Goal: Task Accomplishment & Management: Manage account settings

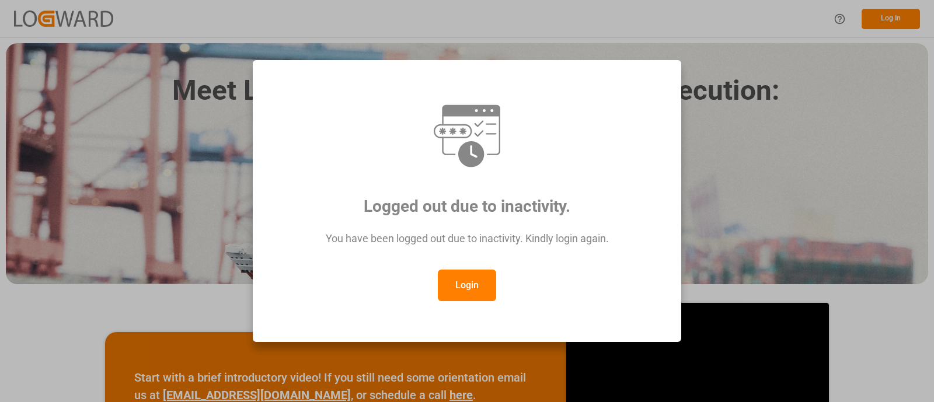
click at [467, 288] on button "Login" at bounding box center [467, 286] width 58 height 32
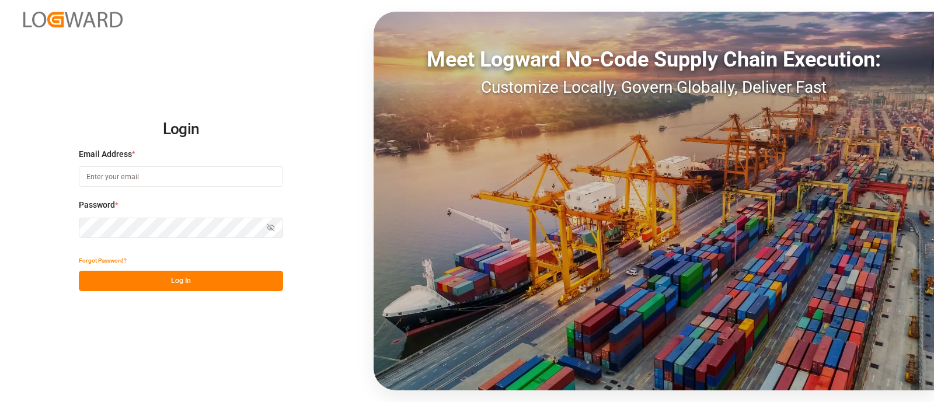
click at [245, 163] on div "Email Address *" at bounding box center [181, 173] width 204 height 51
click at [248, 173] on input at bounding box center [181, 176] width 204 height 20
type input "[PERSON_NAME][EMAIL_ADDRESS][PERSON_NAME][DOMAIN_NAME]"
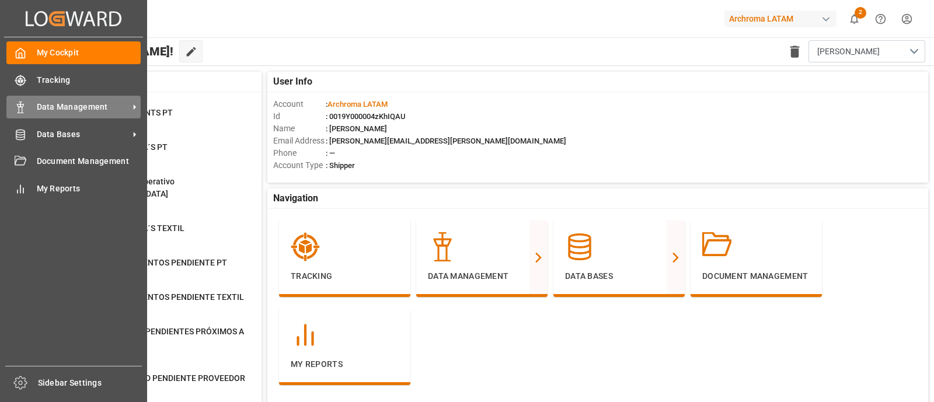
click at [70, 115] on div "Data Management Data Management" at bounding box center [73, 107] width 134 height 23
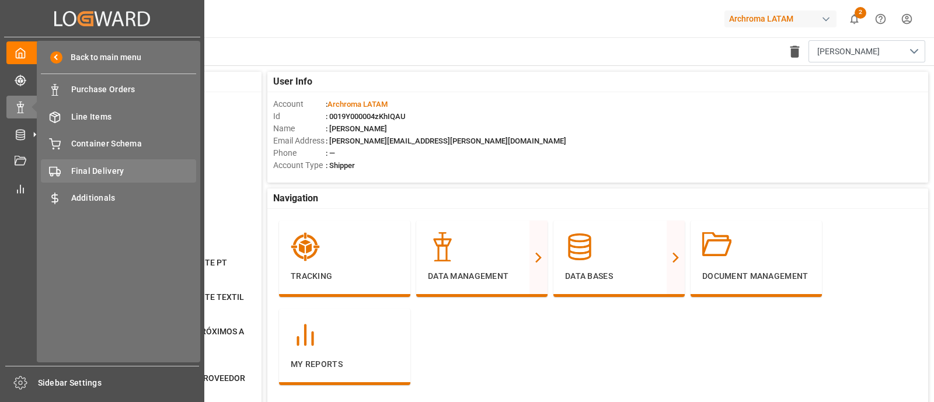
click at [117, 166] on span "Final Delivery" at bounding box center [134, 171] width 126 height 12
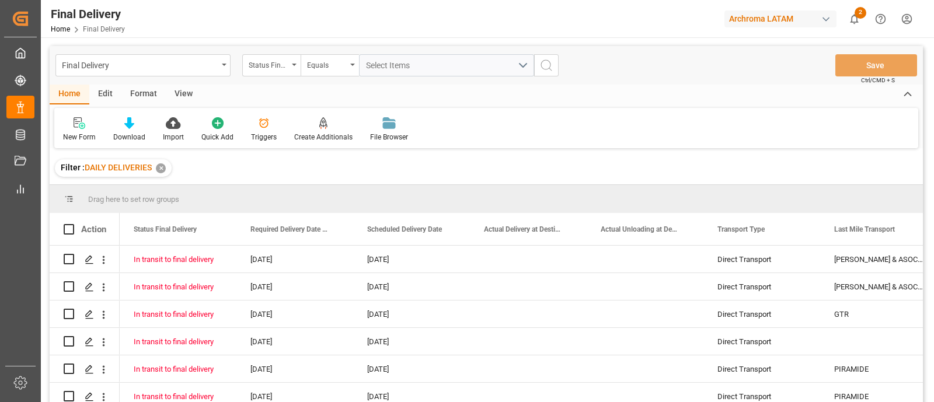
click at [162, 168] on div "✕" at bounding box center [161, 168] width 10 height 10
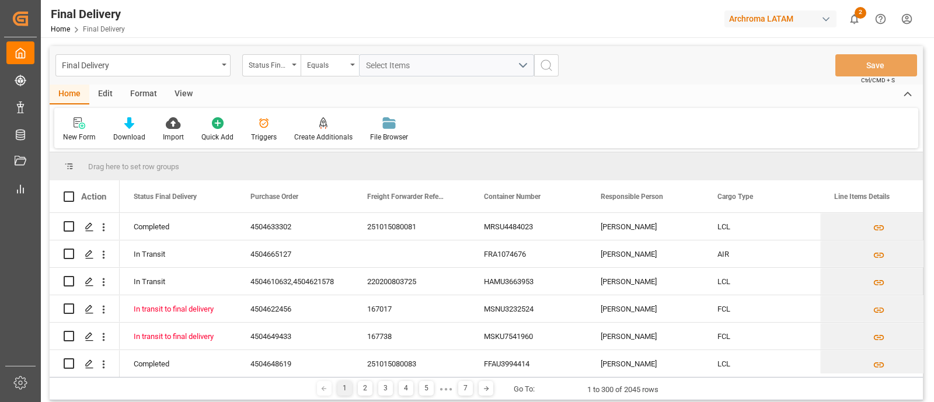
click at [106, 97] on div "Edit" at bounding box center [105, 95] width 32 height 20
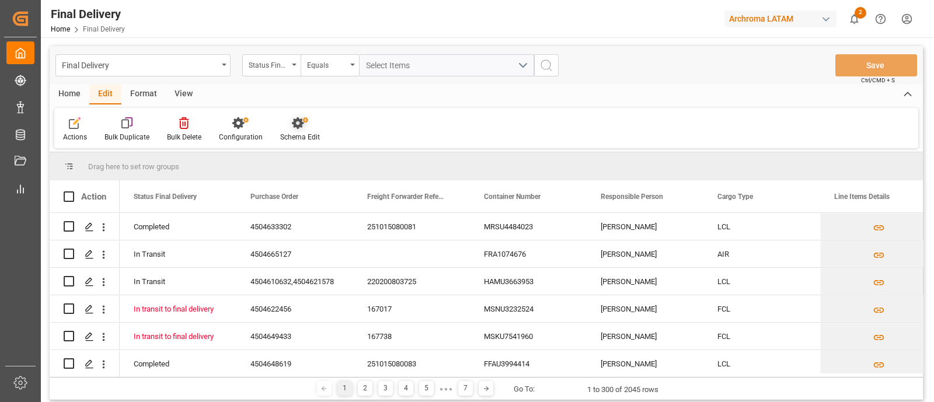
click at [295, 134] on div "Schema Edit" at bounding box center [300, 137] width 40 height 11
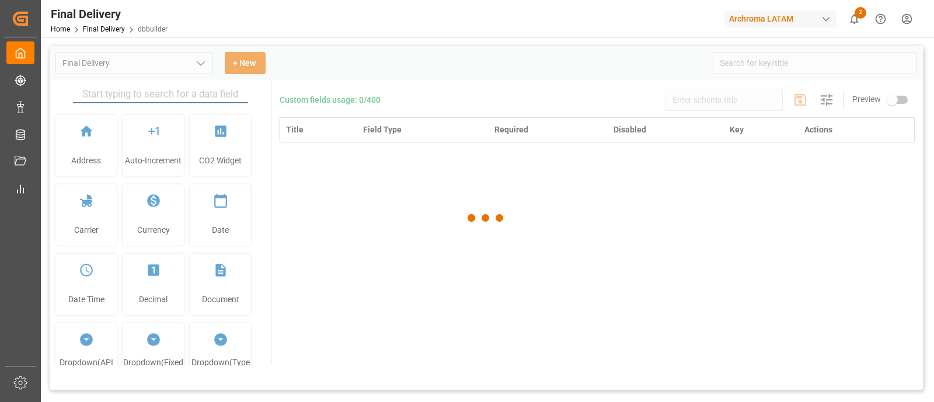
type input "Final Delivery"
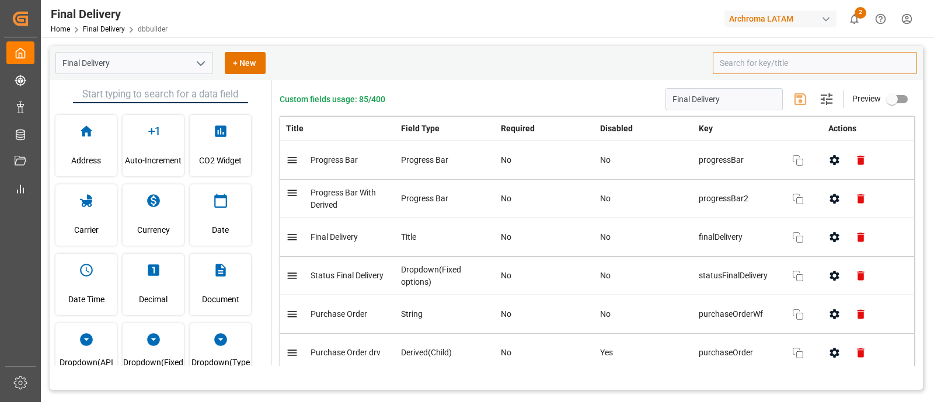
click at [732, 68] on input at bounding box center [815, 63] width 204 height 22
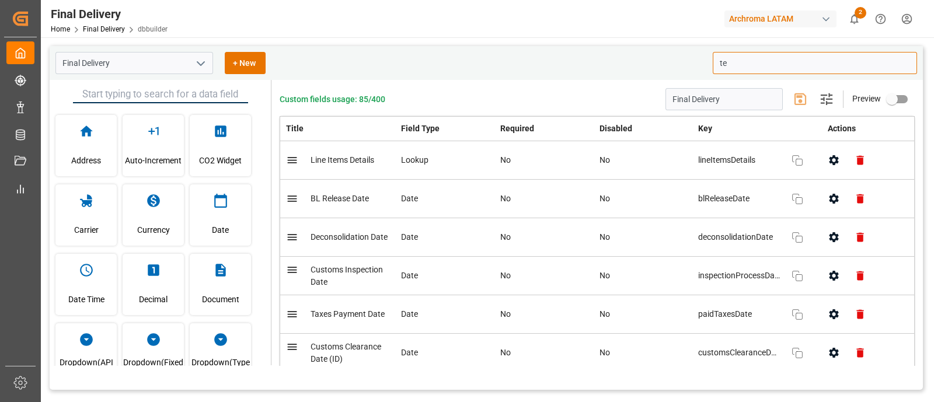
type input "t"
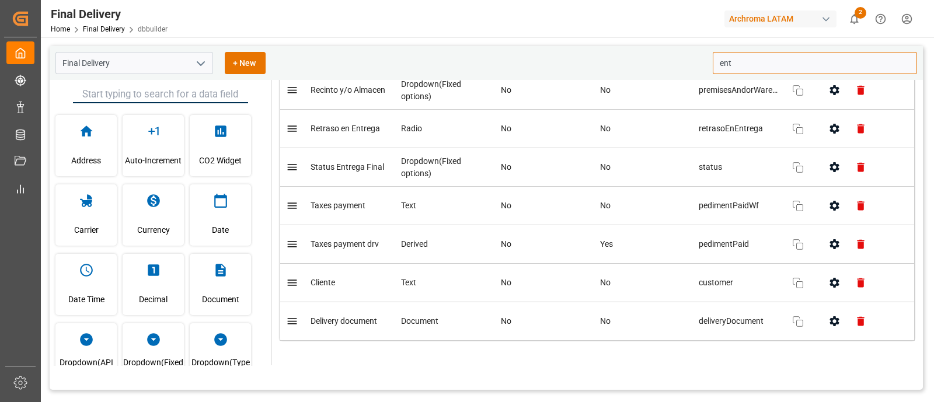
scroll to position [170, 0]
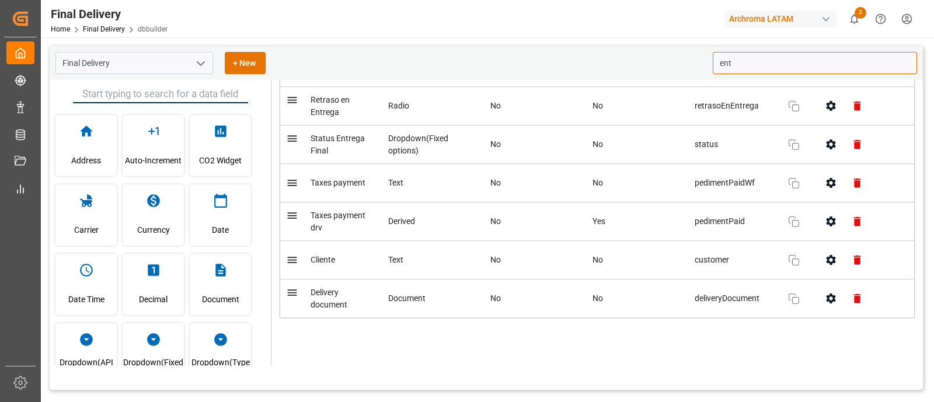
type input "ent"
click at [680, 340] on div "Title Field Type Required Disabled Key Actions Customs import number Text No No…" at bounding box center [597, 152] width 635 height 413
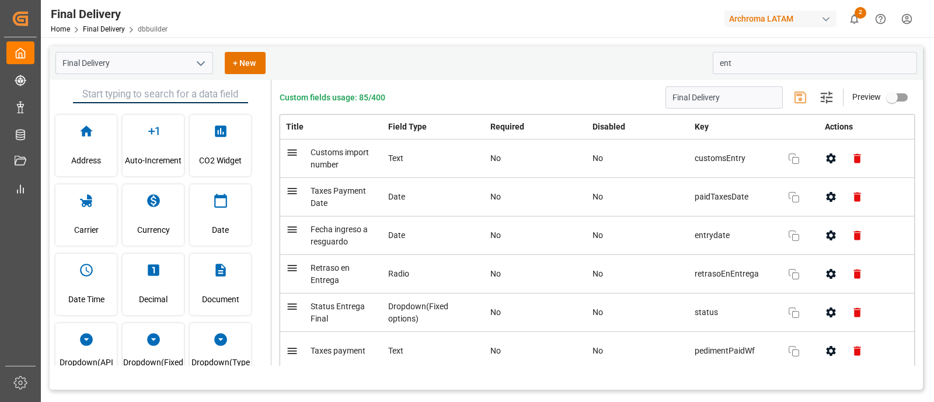
scroll to position [0, 0]
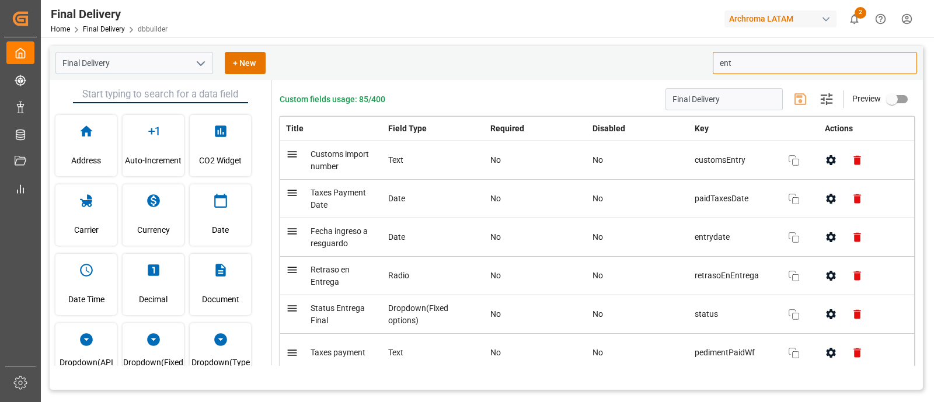
click at [752, 64] on input "ent" at bounding box center [815, 63] width 204 height 22
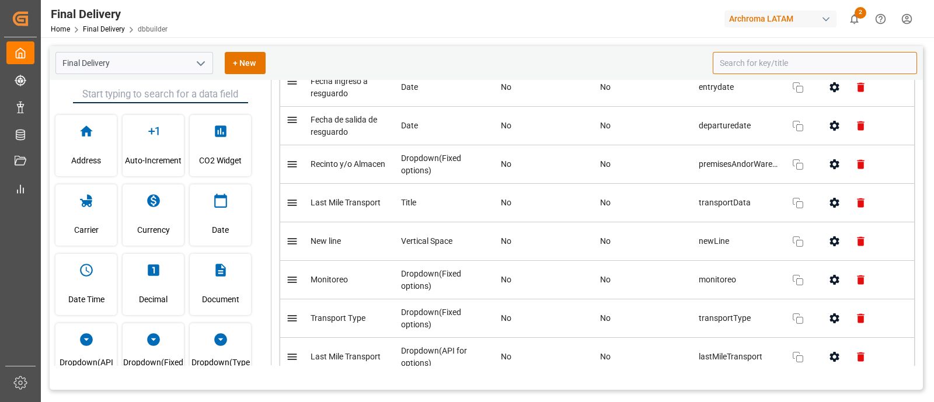
scroll to position [1445, 0]
click at [828, 158] on icon "button" at bounding box center [834, 164] width 12 height 12
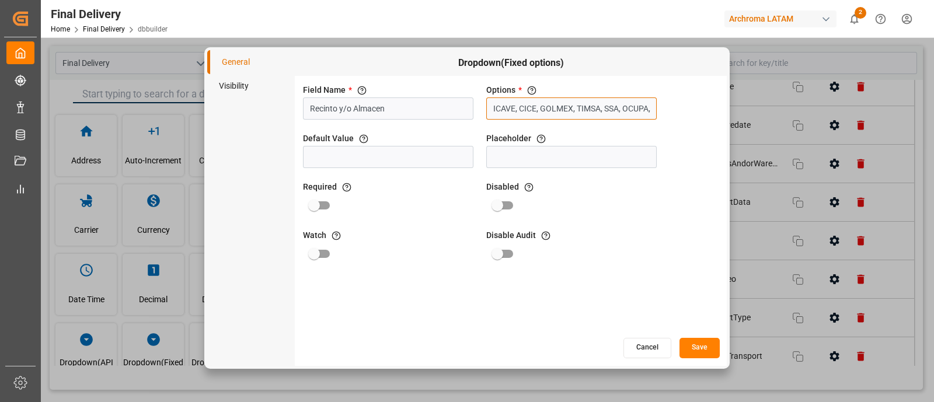
click at [620, 109] on input "ICAVE, CICE, GOLMEX, TIMSA, SSA, OCUPA, CONTECON, HAZESA, ALMA, LA JUNTA, RICSA" at bounding box center [571, 108] width 170 height 22
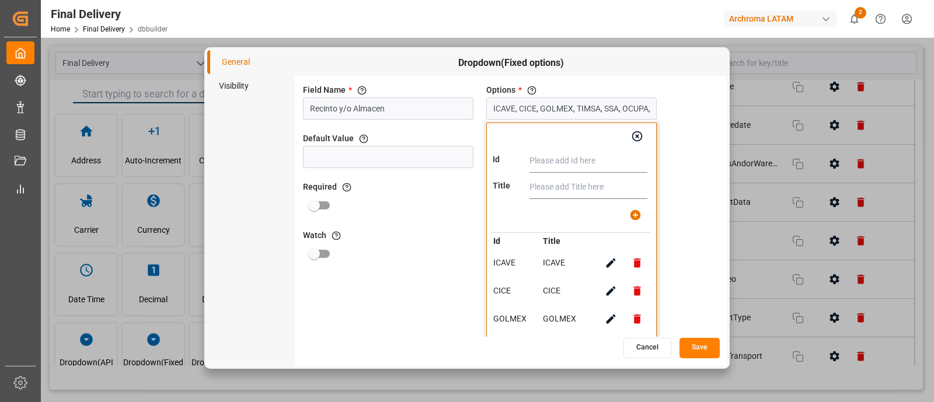
paste input "CIF: Almacenajes y servicios"
type input "CIF: Almacenajes y servicios"
paste input "CIF: Almacenajes y servicios"
click at [566, 188] on input "text" at bounding box center [589, 187] width 118 height 23
type input "CIF: Almacenajes y servicios"
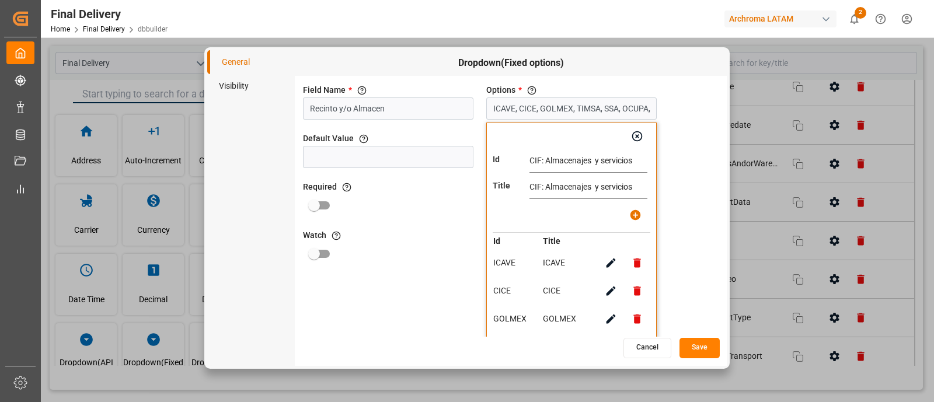
click at [546, 163] on input "CIF: Almacenajes y servicios" at bounding box center [589, 160] width 118 height 23
click at [628, 210] on button "button" at bounding box center [635, 215] width 26 height 26
type input "ICAVE, CICE, GOLMEX, TIMSA, SSA, OCUPA, CONTECON, HAZESA, ALMA, LA JUNTA, RICSA…"
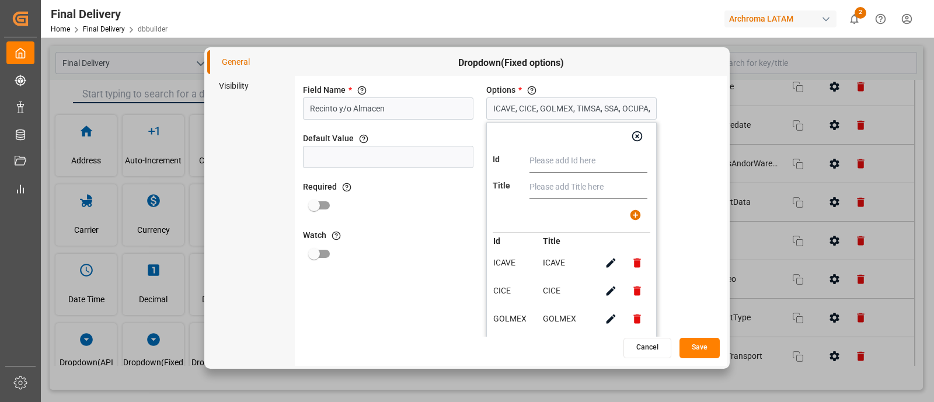
click at [698, 351] on button "Save" at bounding box center [700, 348] width 40 height 20
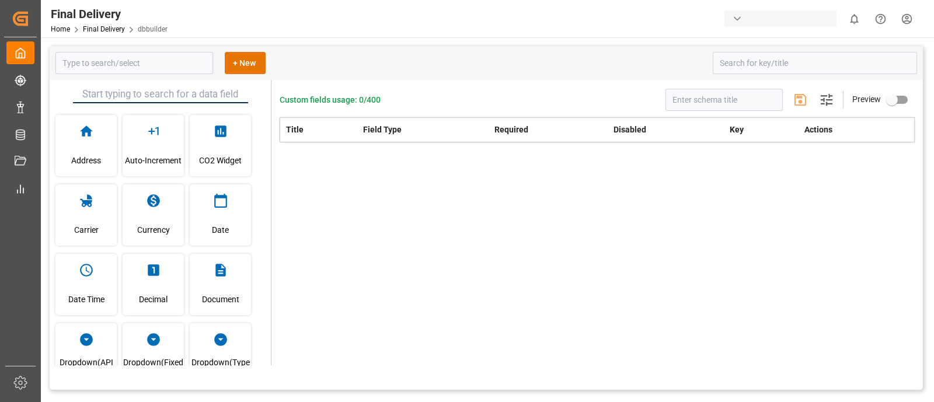
type input "Final Delivery"
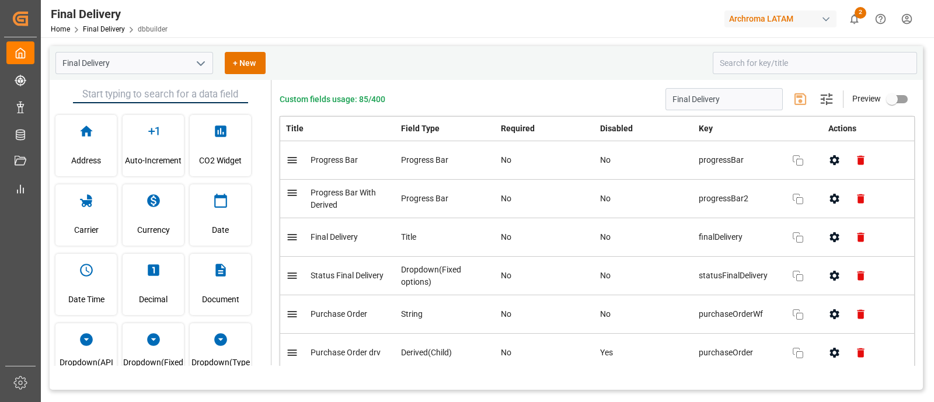
click at [110, 33] on div "Home Final Delivery dbbuilder" at bounding box center [109, 29] width 117 height 12
click at [108, 28] on link "Final Delivery" at bounding box center [104, 29] width 42 height 8
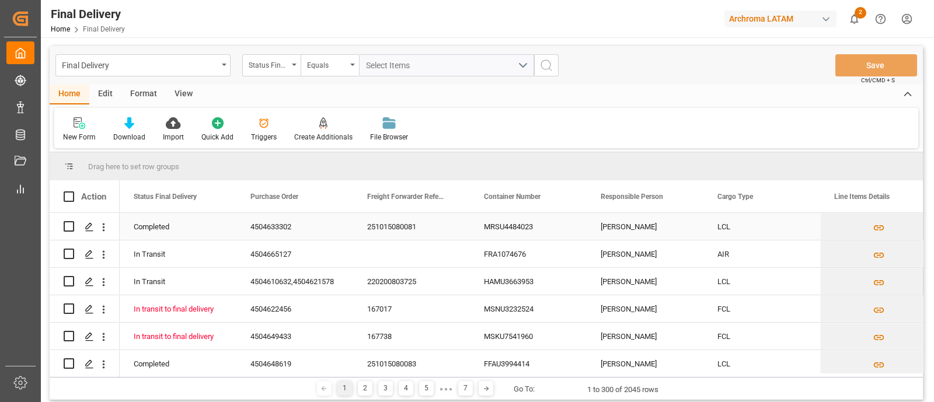
click at [85, 238] on div "Press SPACE to select this row." at bounding box center [89, 228] width 18 height 22
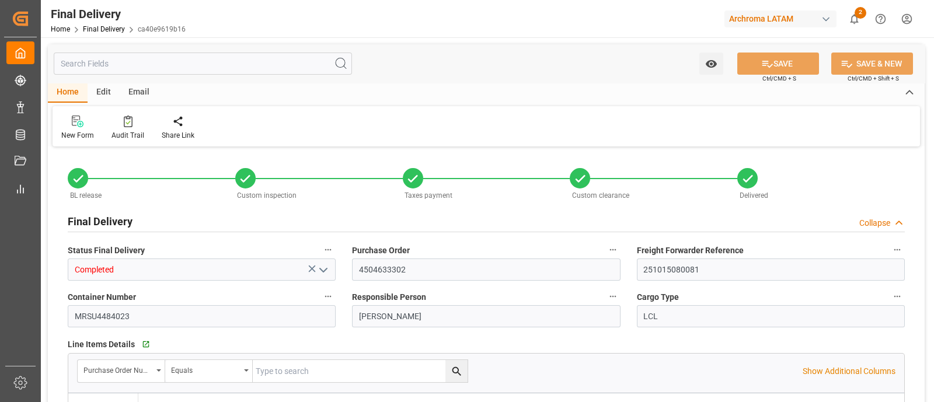
type input "3"
type input "[DATE]"
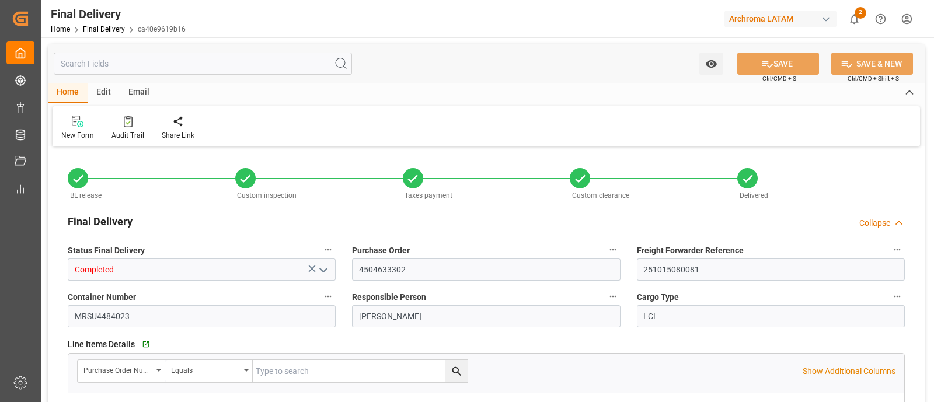
type input "[DATE]"
type input "[DATE] 13:45"
type input "[DATE] 15:00"
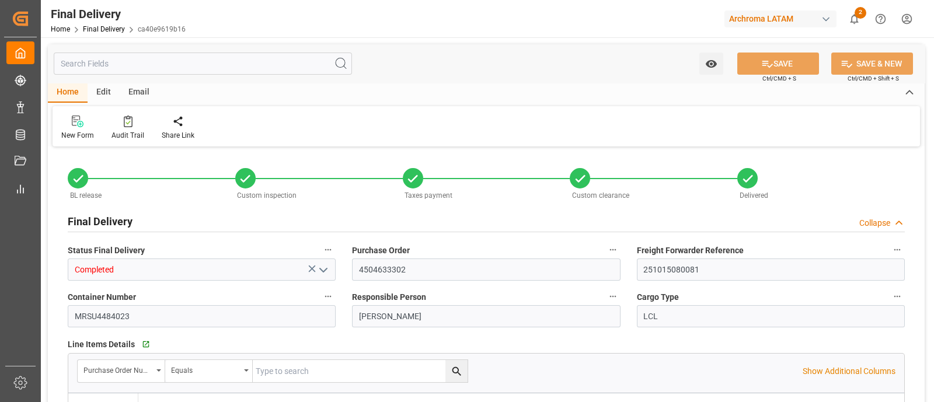
type input "[DATE]"
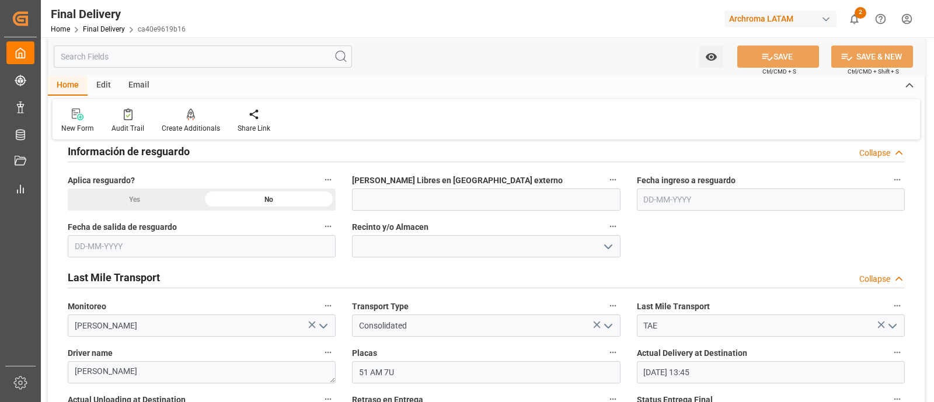
scroll to position [554, 0]
click at [604, 248] on icon "open menu" at bounding box center [608, 247] width 14 height 14
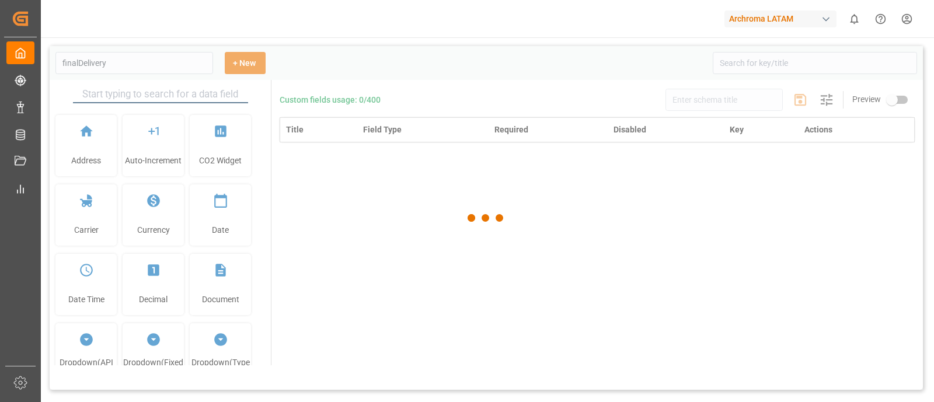
type input "Final Delivery"
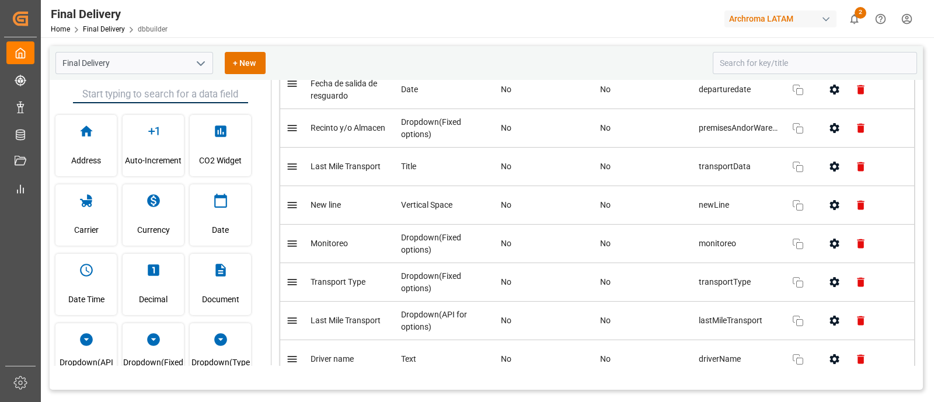
scroll to position [1645, 0]
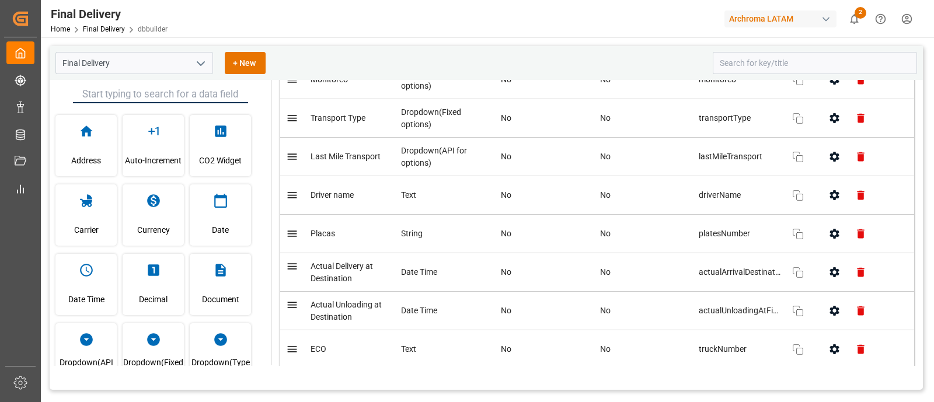
click at [641, 292] on td "No" at bounding box center [643, 311] width 99 height 39
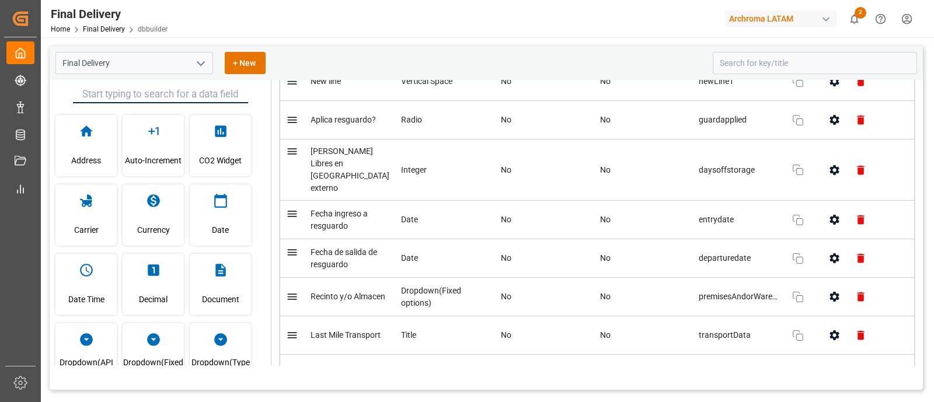
scroll to position [1311, 0]
click at [830, 291] on icon "button" at bounding box center [834, 297] width 12 height 12
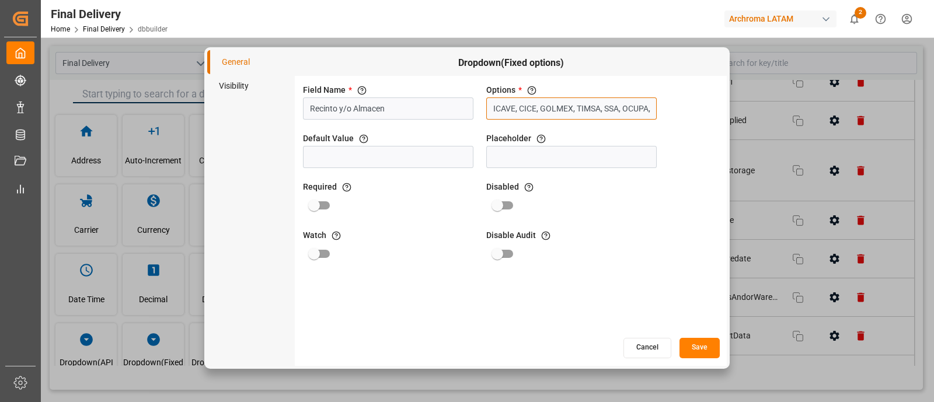
click at [596, 119] on input "ICAVE, CICE, GOLMEX, TIMSA, SSA, OCUPA, CONTECON, HAZESA, ALMA, LA JUNTA, RICSA…" at bounding box center [571, 108] width 170 height 22
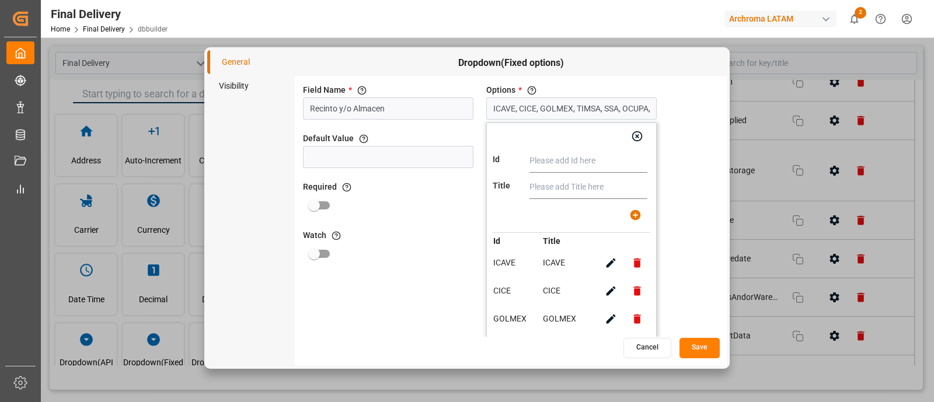
scroll to position [253, 0]
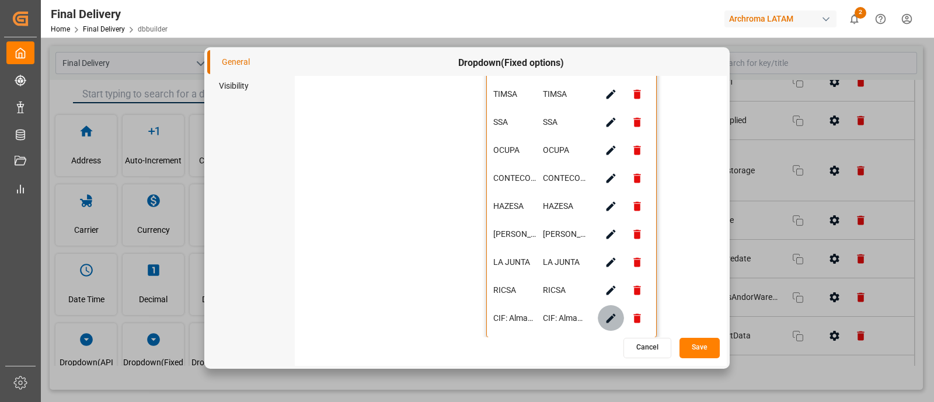
click at [613, 314] on icon "button" at bounding box center [611, 318] width 12 height 12
type input "CIF: Almacenajes y servicios"
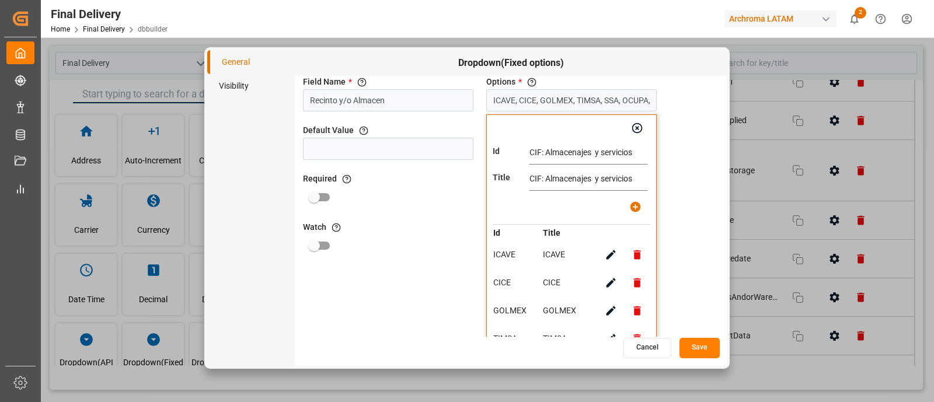
scroll to position [0, 0]
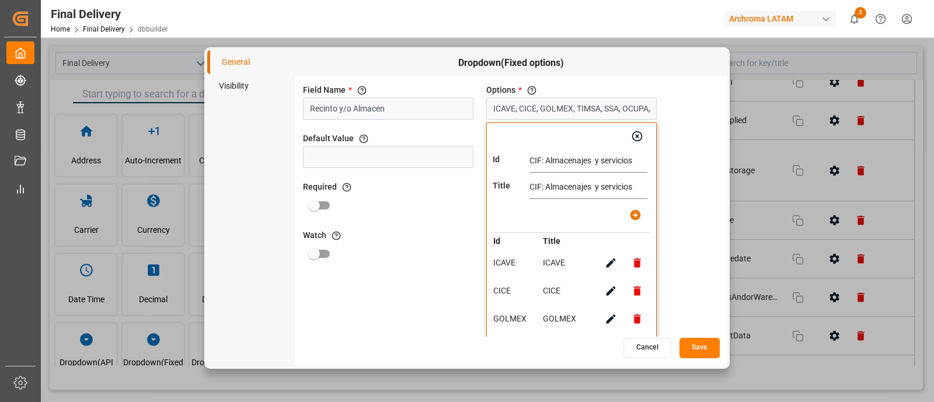
drag, startPoint x: 636, startPoint y: 164, endPoint x: 546, endPoint y: 165, distance: 90.5
click at [546, 165] on input "CIF: Almacenajes y servicios" at bounding box center [589, 160] width 118 height 23
click at [546, 165] on input "CIF:ALMACENAJES Y SERVICIOS" at bounding box center [589, 160] width 118 height 23
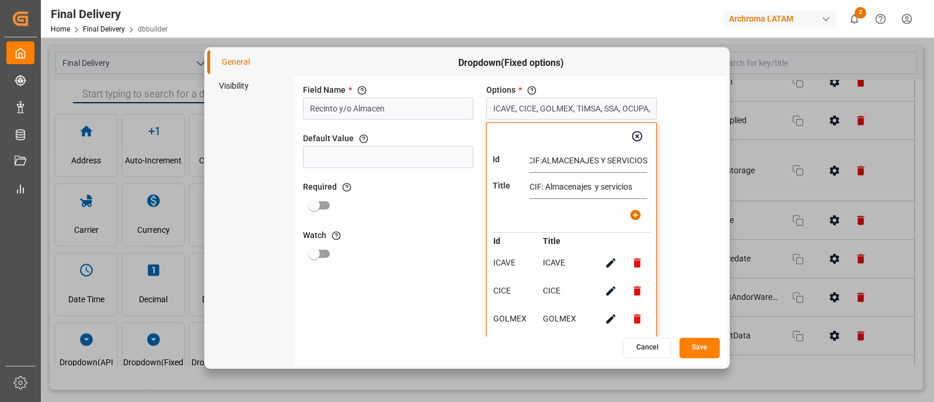
click at [546, 165] on input "CIF:ALMACENAJES Y SERVICIOS" at bounding box center [589, 160] width 118 height 23
type input "CIF:ALMACENAJES Y SERVICIOS"
click at [574, 189] on input "CIF: Almacenajes y servicios" at bounding box center [589, 187] width 118 height 23
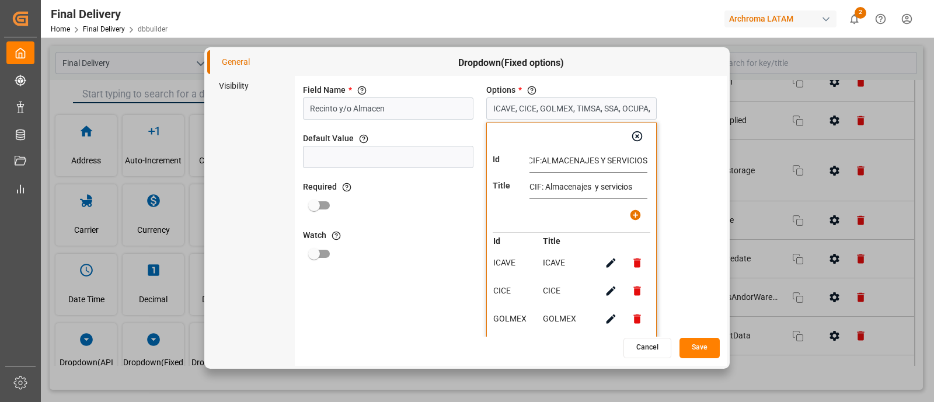
scroll to position [0, 0]
click at [574, 189] on input "CIF: Almacenajes y servicios" at bounding box center [589, 187] width 118 height 23
paste input "ALMACENAJES Y SERVICIOS"
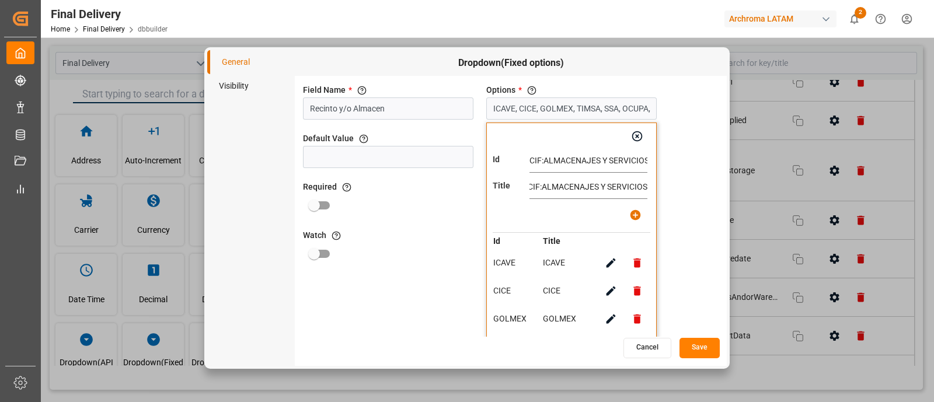
type input "CIF:ALMACENAJES Y SERVICIOS"
click at [634, 213] on icon "button" at bounding box center [635, 215] width 11 height 11
type input "ICAVE, CICE, GOLMEX, TIMSA, SSA, OCUPA, CONTECON, HAZESA, ALMA, LA JUNTA, RICSA…"
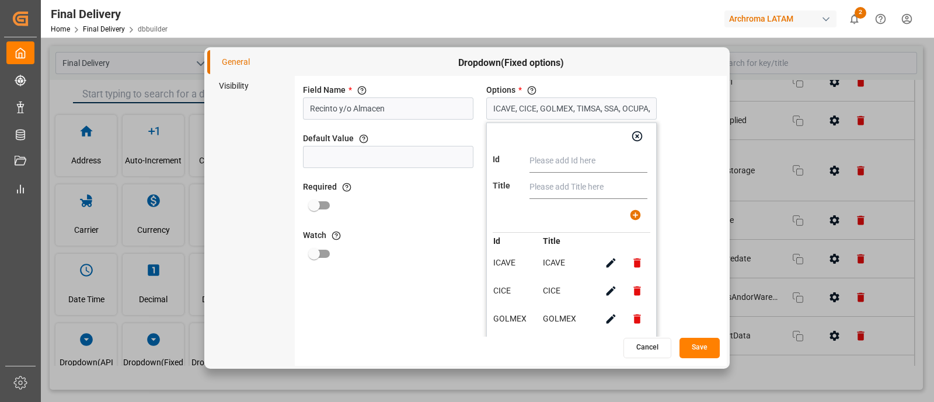
click at [668, 235] on div "Field Name * The title of the field that will be shown in UI Recinto y/o Almace…" at bounding box center [511, 206] width 432 height 261
click at [701, 340] on button "Save" at bounding box center [700, 348] width 40 height 20
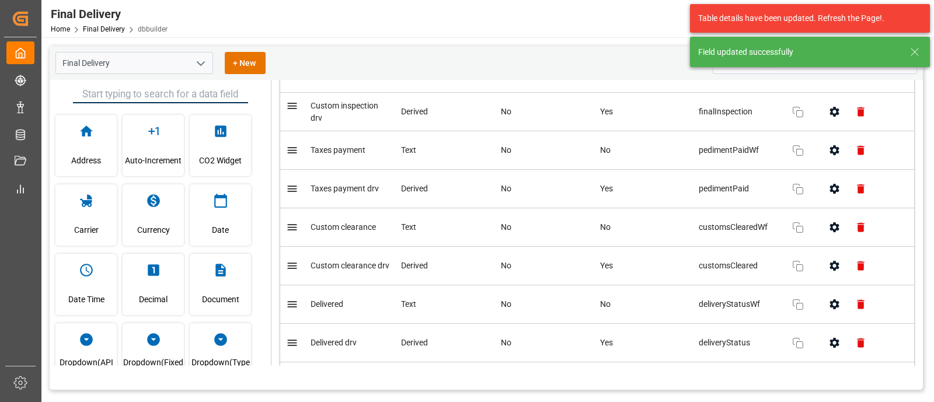
scroll to position [3122, 0]
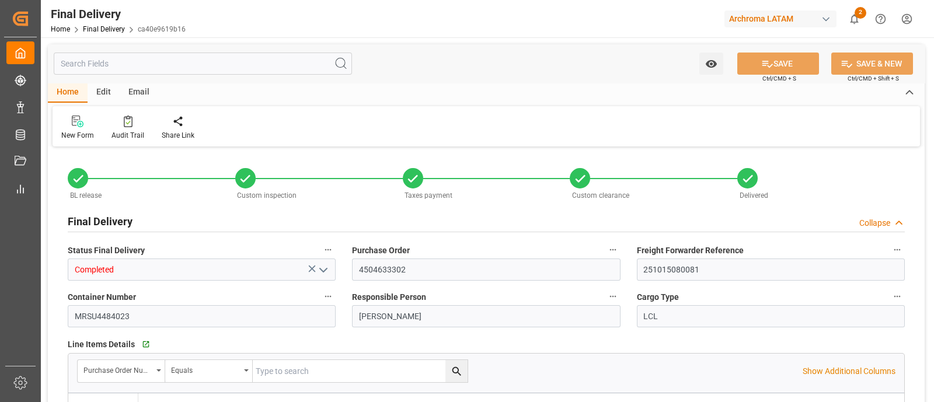
type input "3"
type input "[DATE]"
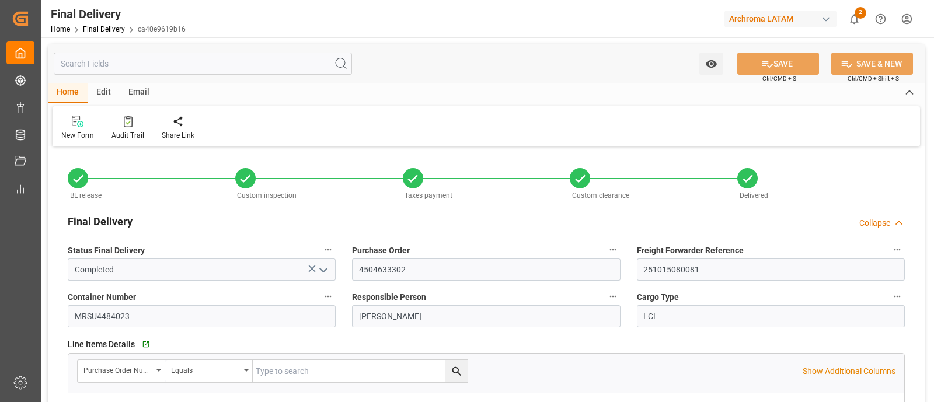
type input "[DATE]"
type input "09-10-2025 13:45"
type input "09-10-2025 15:00"
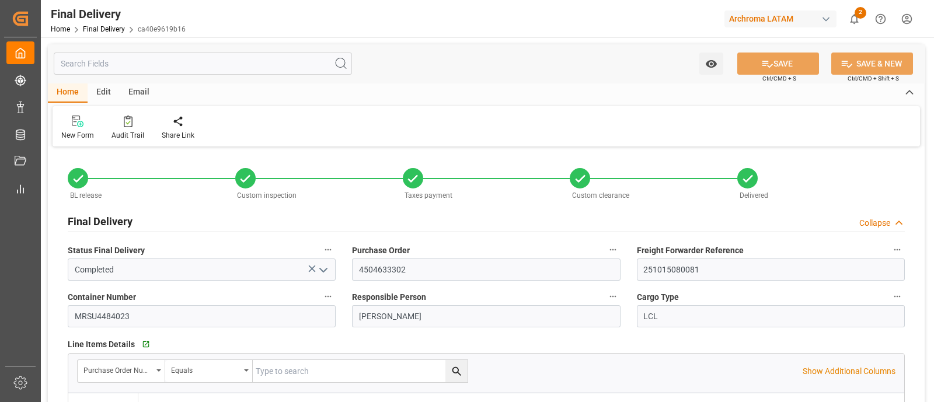
type input "[DATE]"
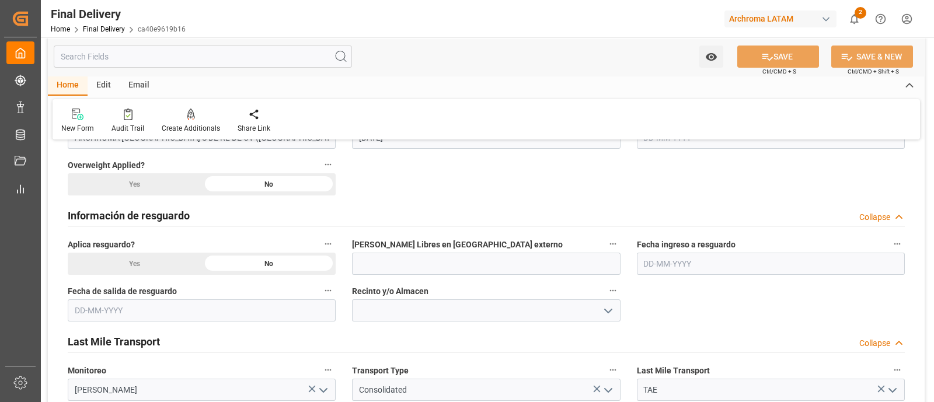
scroll to position [504, 0]
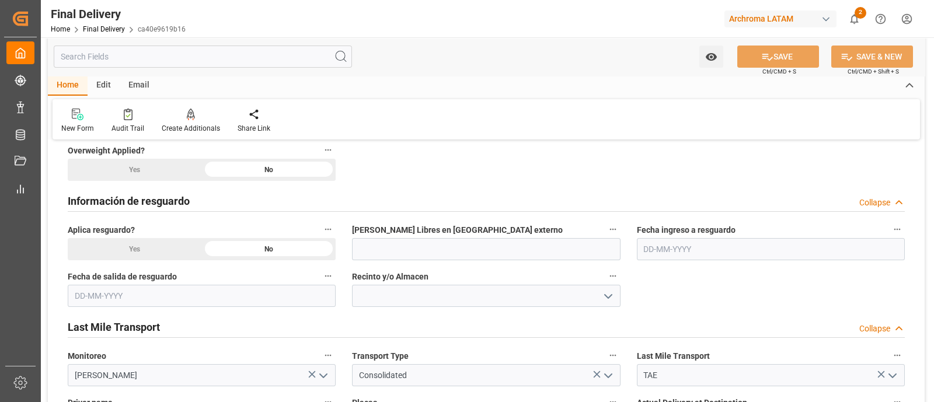
click at [609, 291] on icon "open menu" at bounding box center [608, 297] width 14 height 14
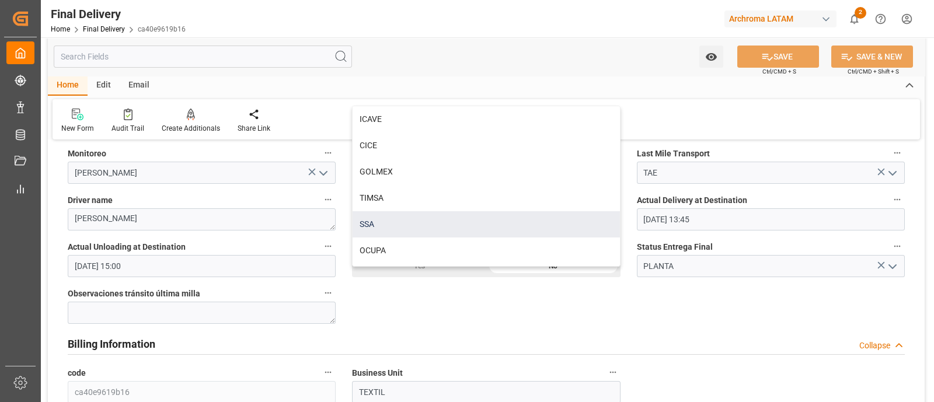
scroll to position [155, 0]
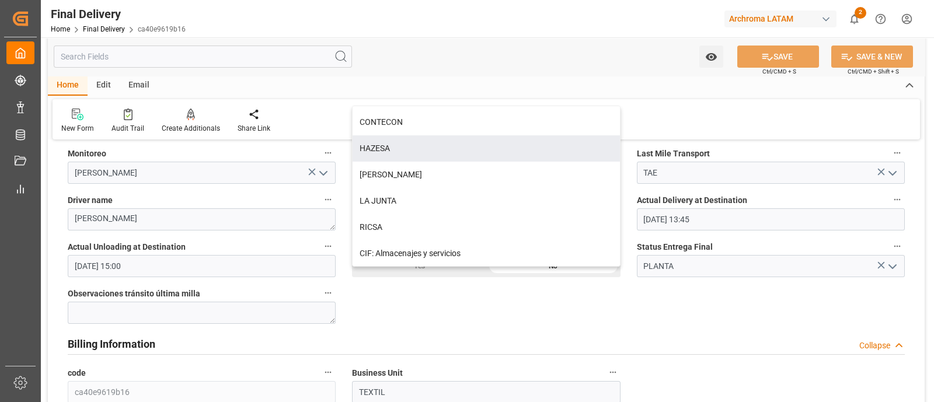
click at [670, 127] on div "New Form Audit Trail Create Additionals Share Link" at bounding box center [487, 119] width 868 height 40
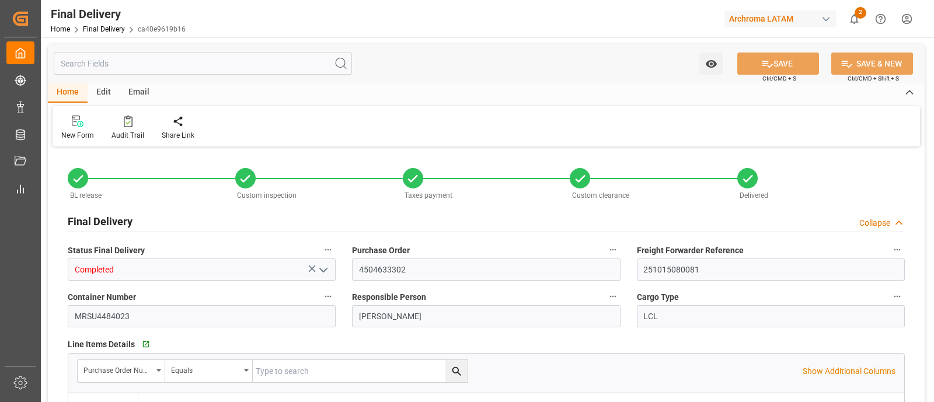
type input "3"
type input "[DATE]"
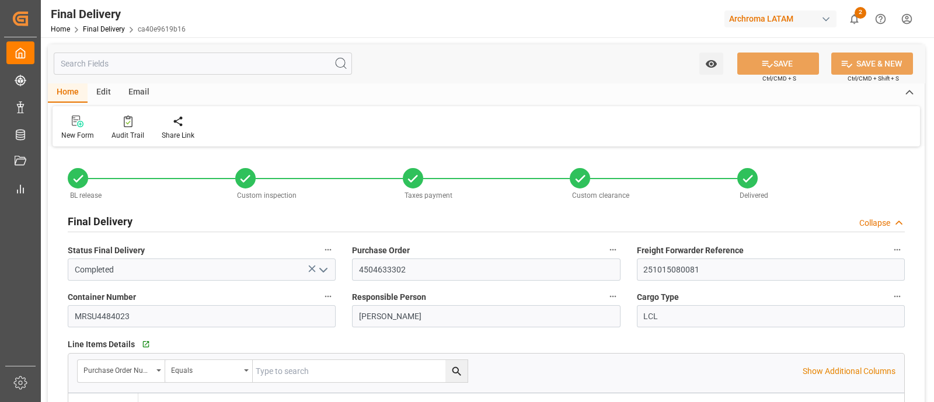
type input "[DATE]"
type input "[DATE] 13:45"
type input "[DATE] 15:00"
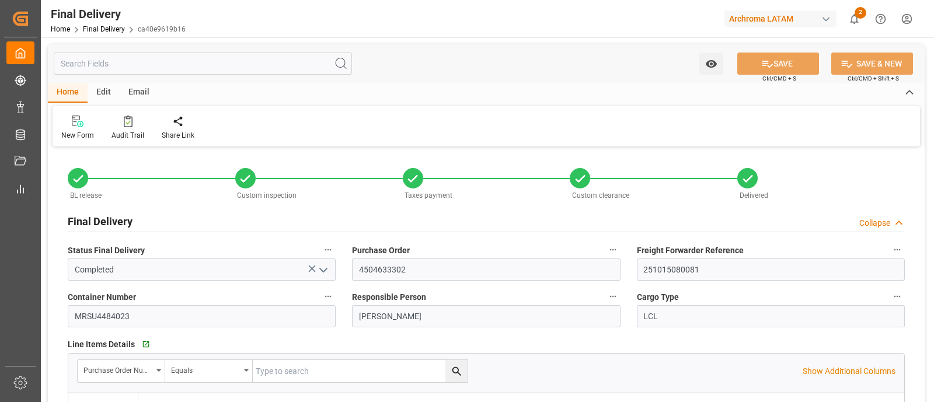
type input "[DATE]"
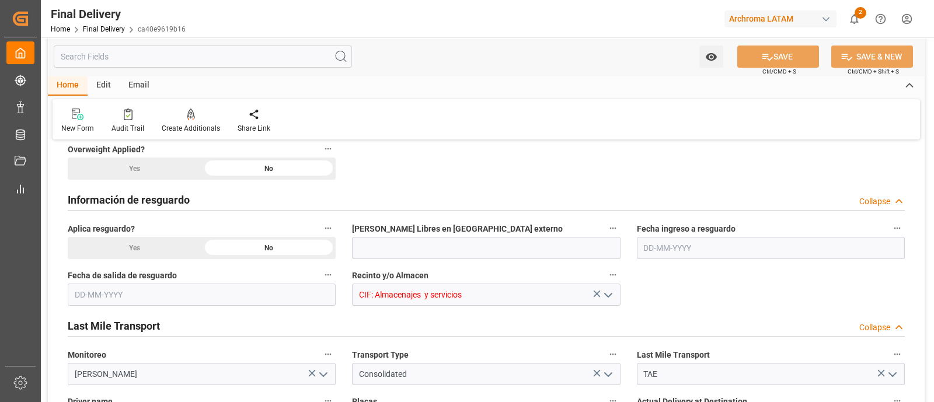
scroll to position [507, 0]
click at [609, 293] on polyline "open menu" at bounding box center [608, 294] width 7 height 4
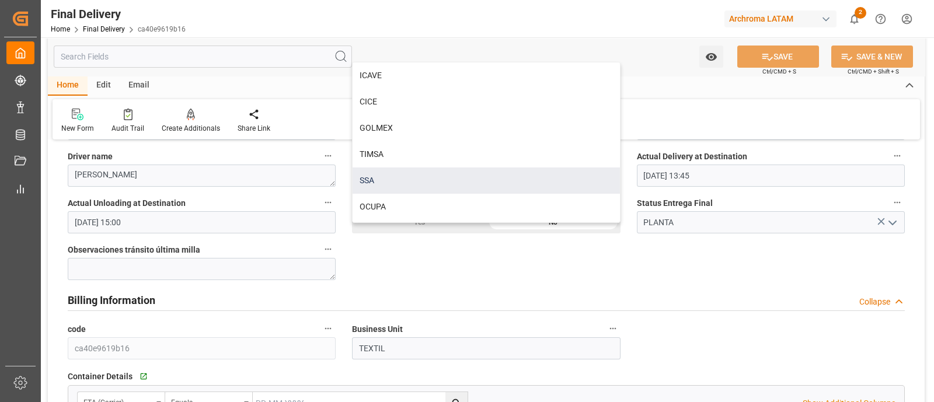
scroll to position [155, 0]
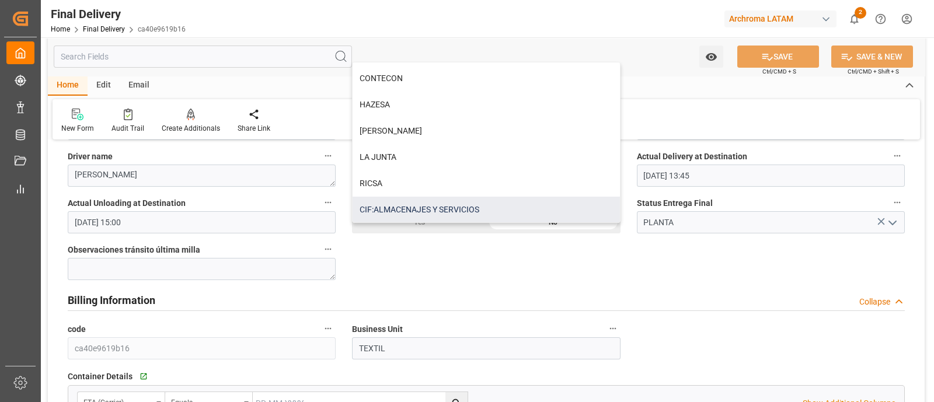
click at [504, 203] on div "CIF:ALMACENAJES Y SERVICIOS" at bounding box center [486, 210] width 267 height 26
type input "CIF:ALMACENAJES Y SERVICIOS"
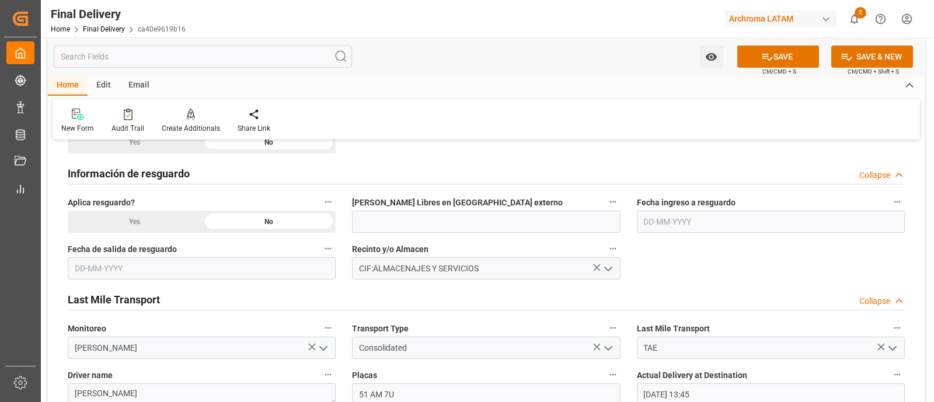
scroll to position [528, 0]
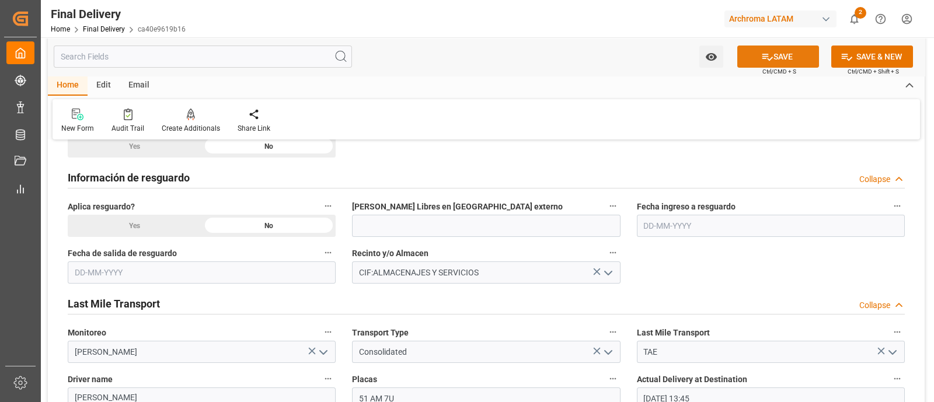
click at [761, 55] on icon at bounding box center [767, 57] width 12 height 12
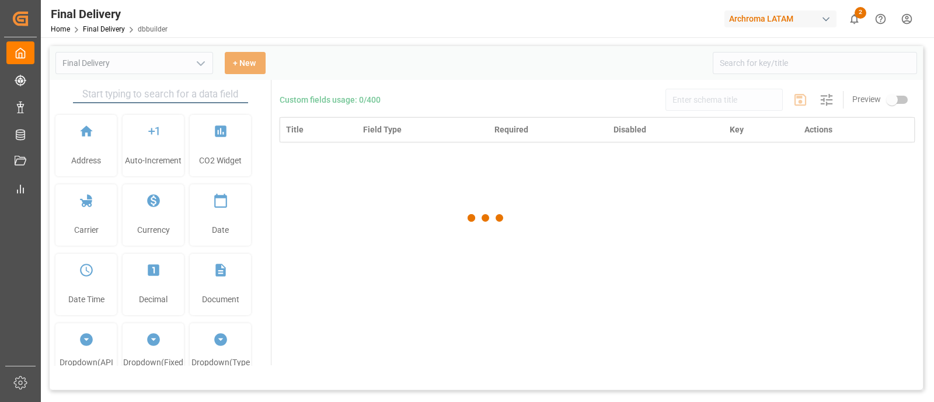
type input "Final Delivery"
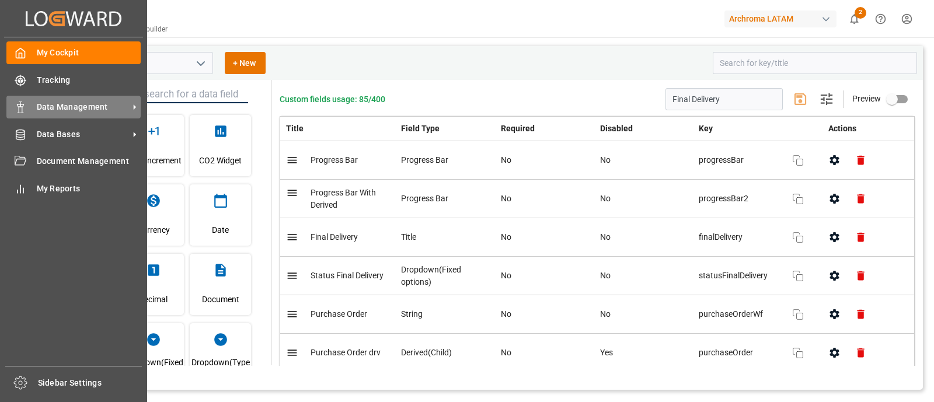
click at [64, 116] on div "Data Management Data Management" at bounding box center [73, 107] width 134 height 23
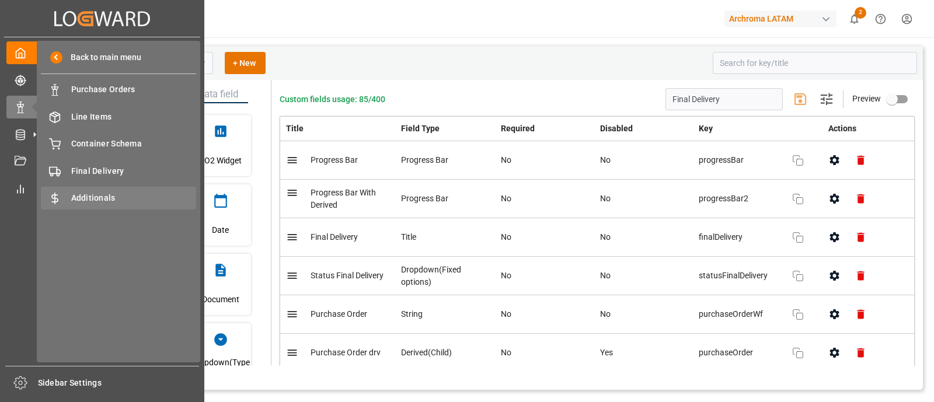
click at [138, 197] on span "Additionals" at bounding box center [134, 198] width 126 height 12
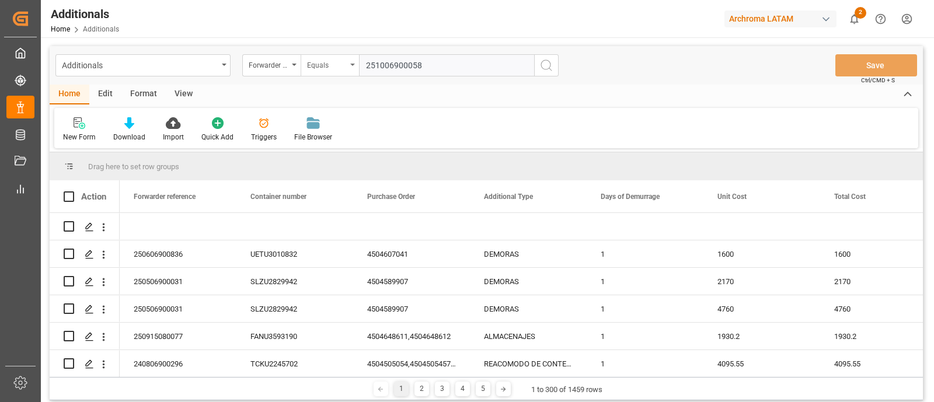
type input "251006900058"
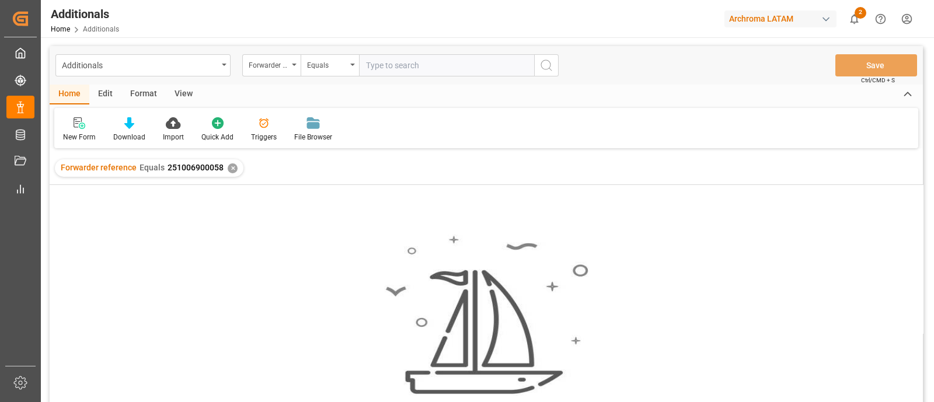
click at [228, 169] on div "✕" at bounding box center [233, 168] width 10 height 10
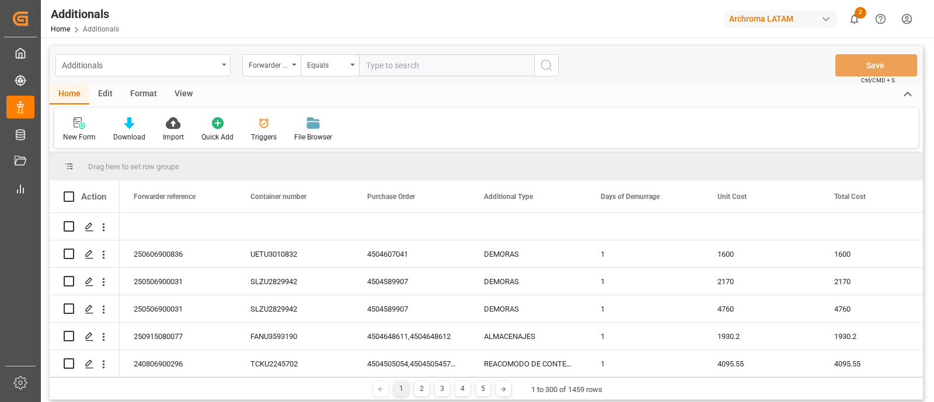
click at [217, 69] on div "Additionals" at bounding box center [140, 64] width 156 height 15
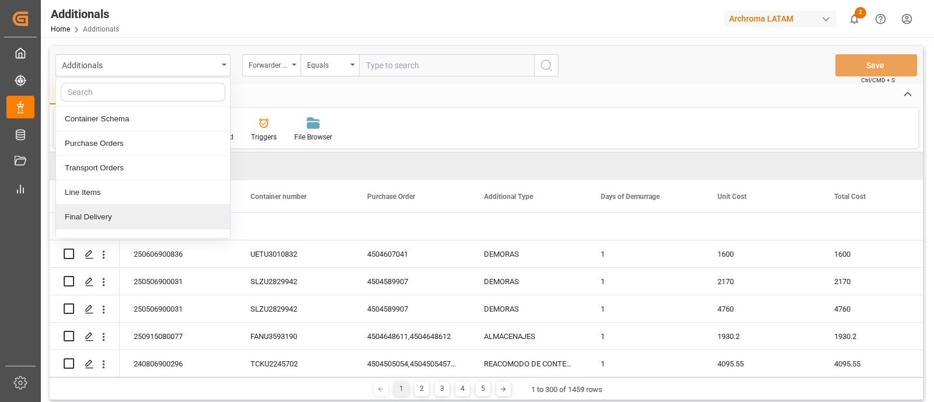
click at [173, 214] on div "Final Delivery" at bounding box center [143, 217] width 174 height 25
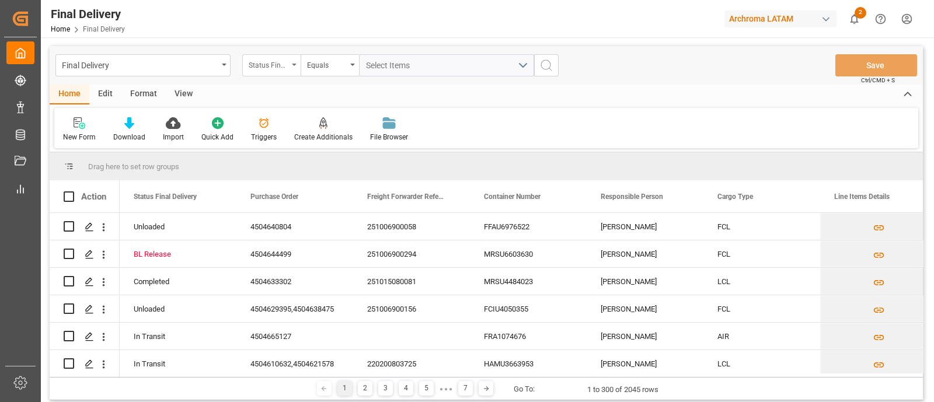
click at [293, 68] on div "Status Final Delivery" at bounding box center [271, 65] width 58 height 22
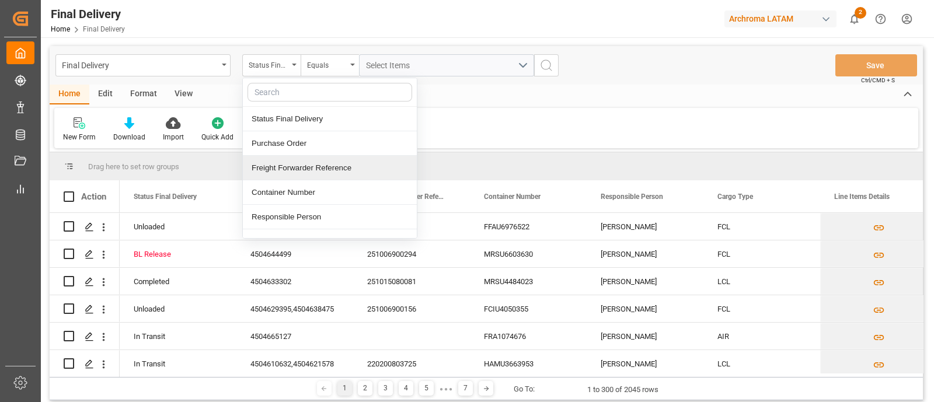
click at [307, 172] on div "Freight Forwarder Reference" at bounding box center [330, 168] width 174 height 25
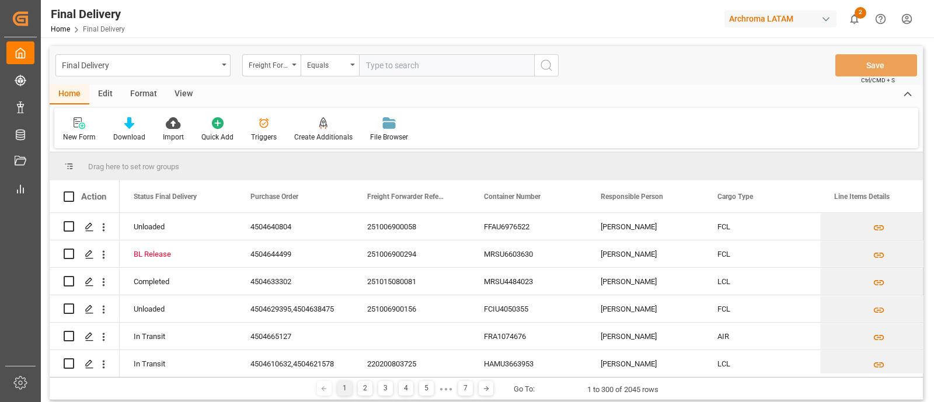
type input "251006900058"
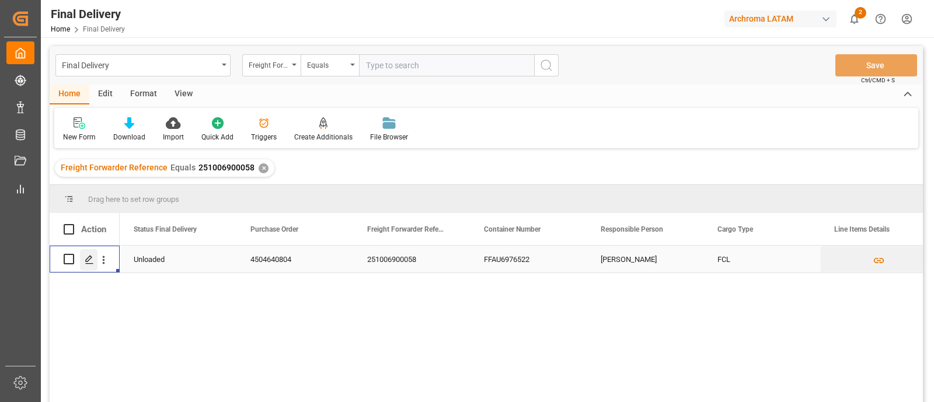
click at [88, 258] on icon "Press SPACE to select this row." at bounding box center [89, 259] width 9 height 9
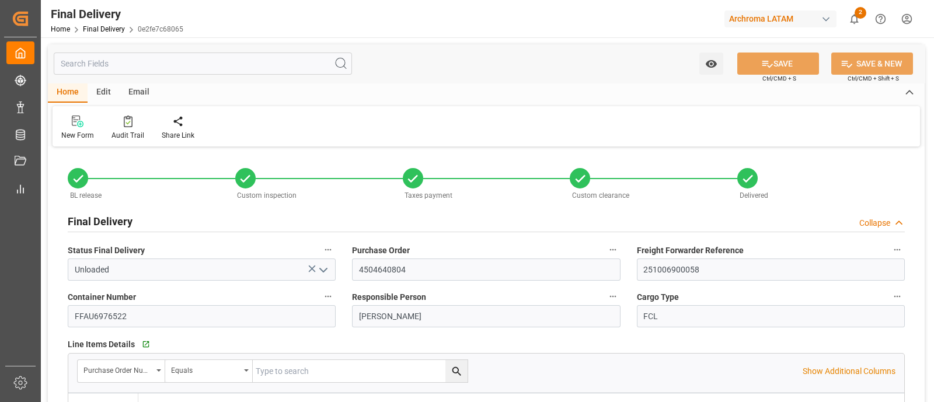
type input "[DATE]"
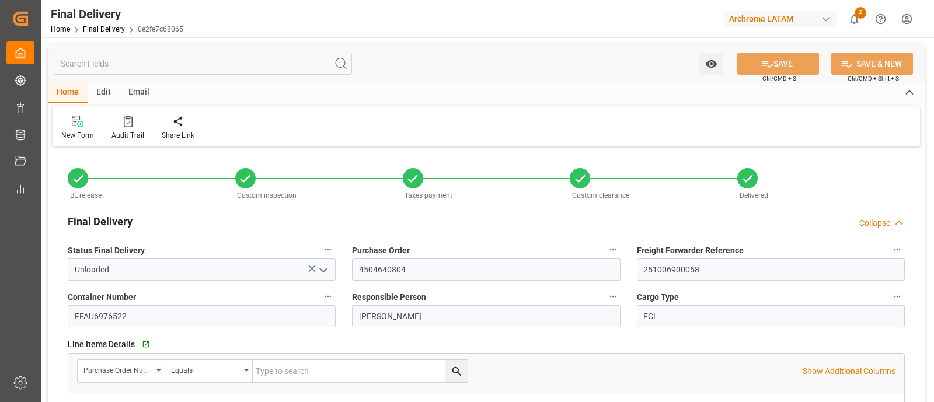
type input "[DATE] 15:30"
type input "[DATE] 19:30"
type input "[DATE]"
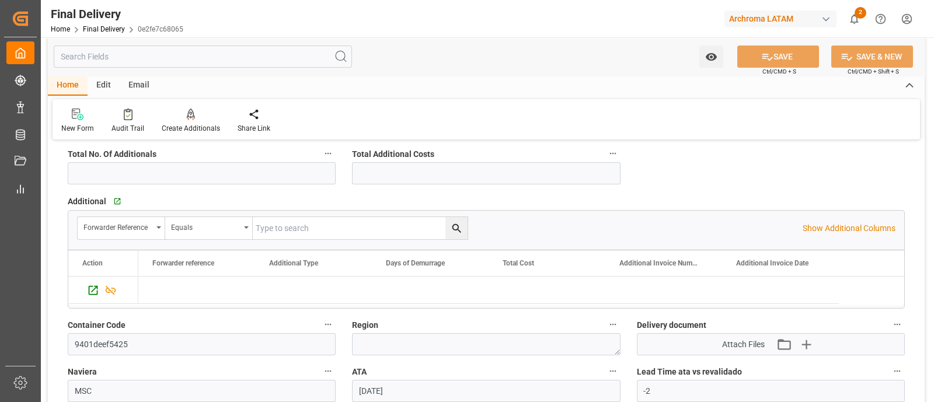
scroll to position [1138, 0]
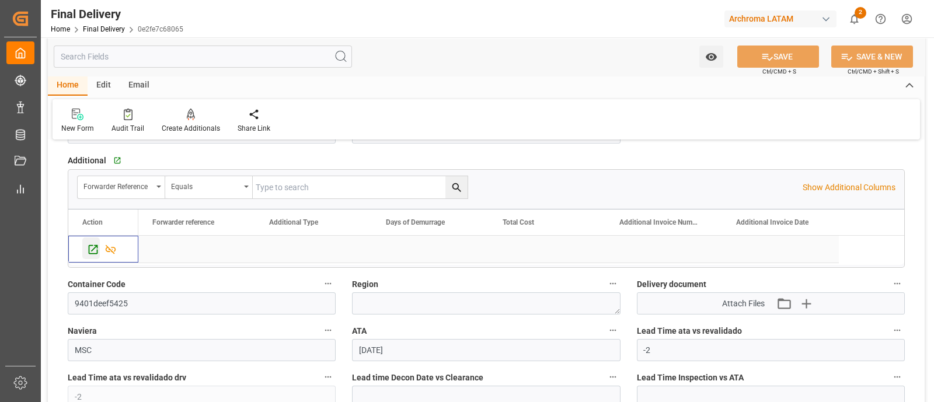
click at [90, 248] on icon "Press SPACE to select this row." at bounding box center [93, 249] width 12 height 12
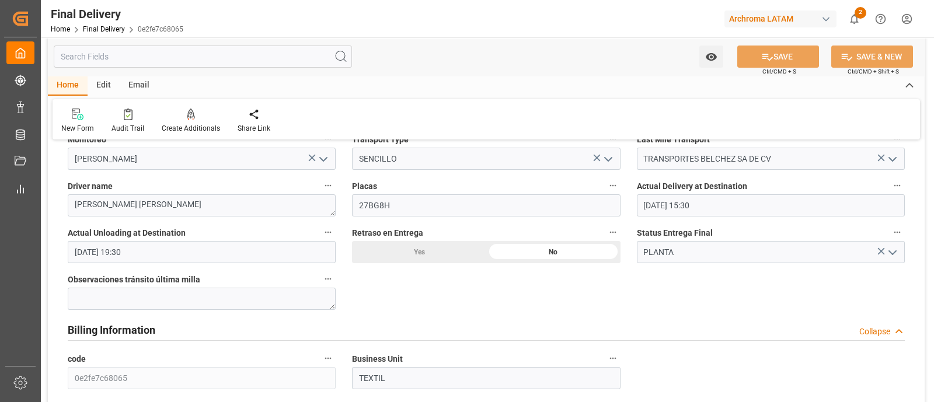
scroll to position [720, 0]
click at [345, 229] on div "Retraso en Entrega Yes No" at bounding box center [486, 244] width 284 height 47
click at [375, 282] on div "BL release Custom inspection Taxes payment Custom clearance Delivered Final Del…" at bounding box center [486, 136] width 877 height 1412
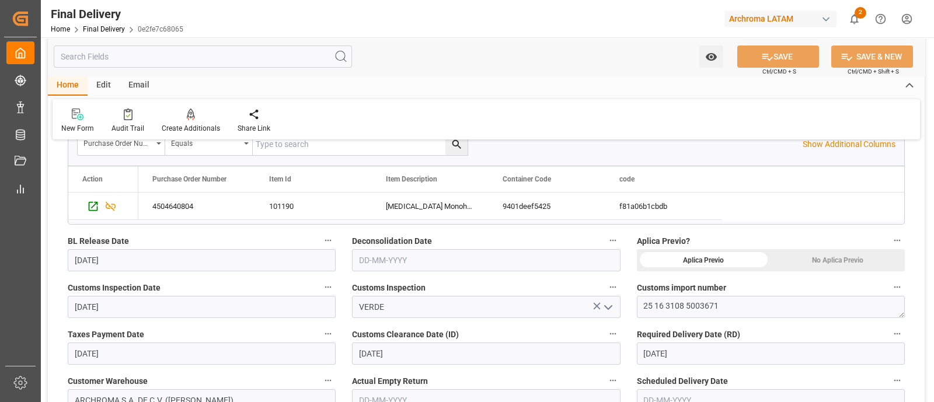
scroll to position [230, 0]
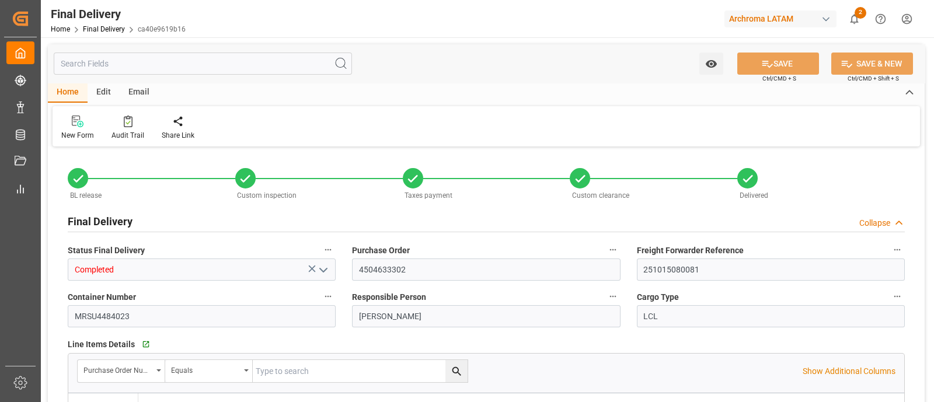
type input "3"
type input "[DATE]"
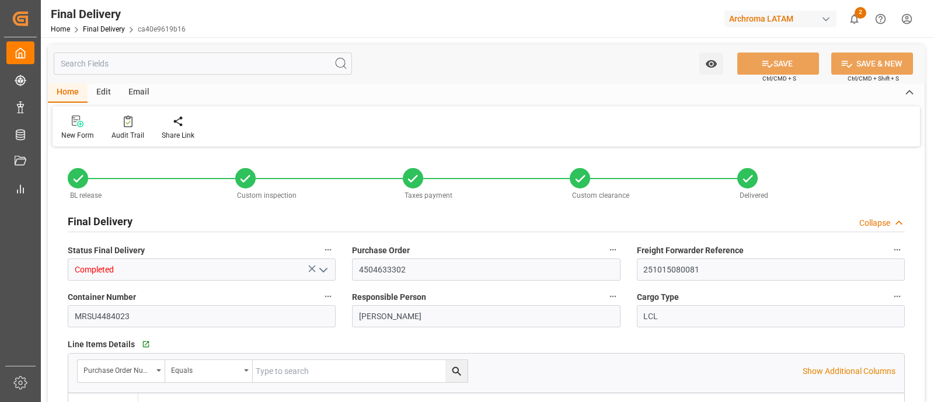
type input "[DATE]"
type input "[DATE] 13:45"
type input "[DATE] 15:00"
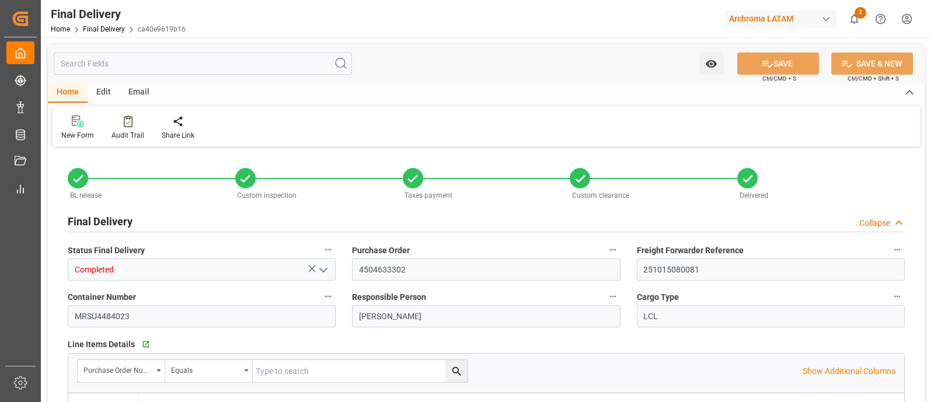
type input "[DATE]"
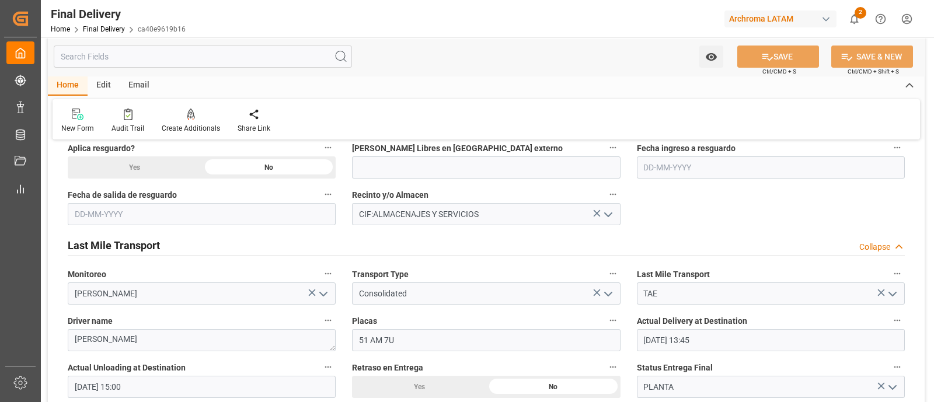
scroll to position [580, 0]
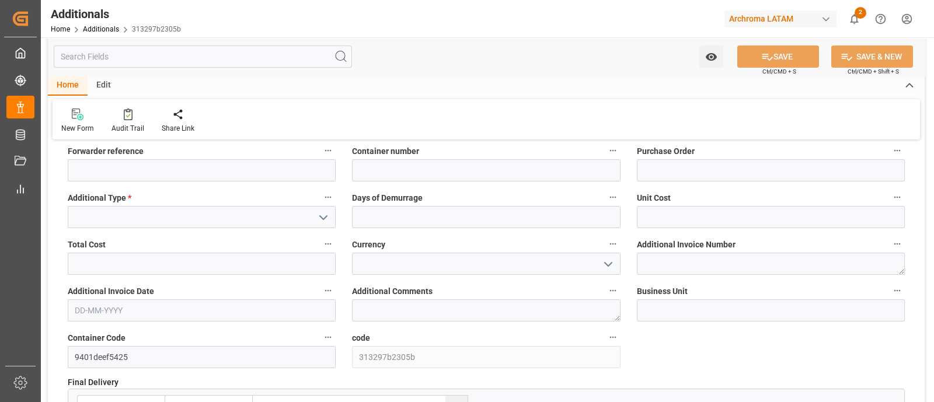
scroll to position [18, 0]
click at [368, 219] on input "text" at bounding box center [486, 216] width 268 height 22
click at [632, 244] on div "Additional Invoice Number" at bounding box center [771, 254] width 284 height 47
click at [603, 128] on div "New Form Audit Trail Share Link" at bounding box center [487, 119] width 868 height 40
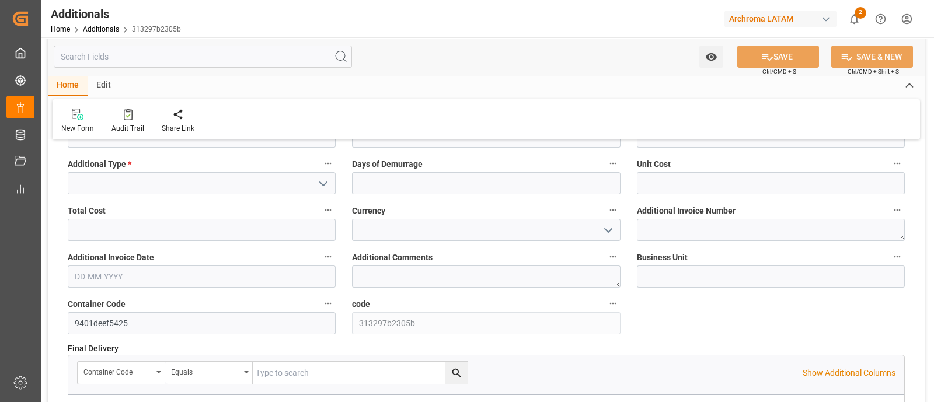
scroll to position [148, 0]
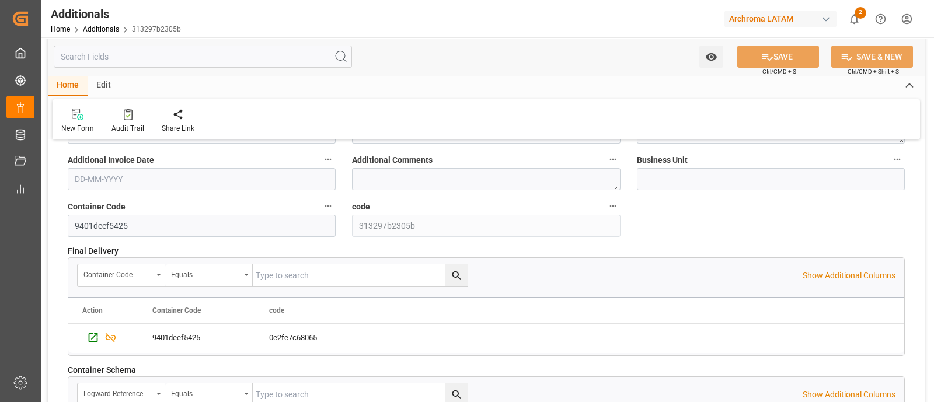
click at [106, 82] on div "Edit" at bounding box center [104, 86] width 32 height 20
click at [222, 114] on icon at bounding box center [226, 115] width 16 height 12
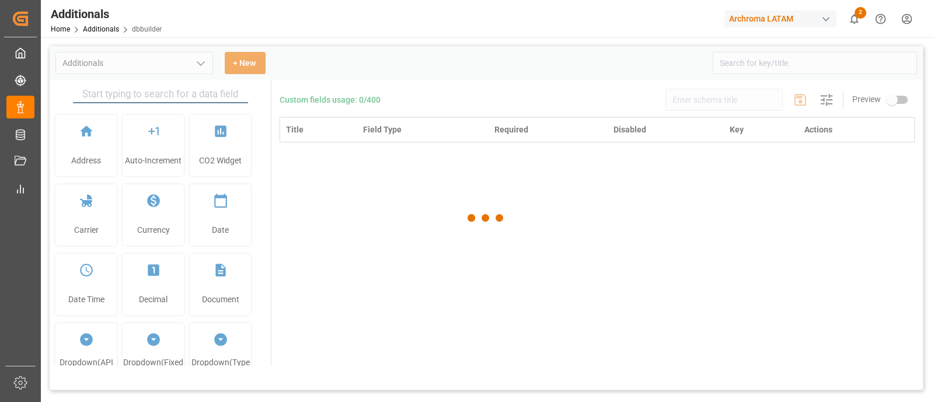
type input "Additionals"
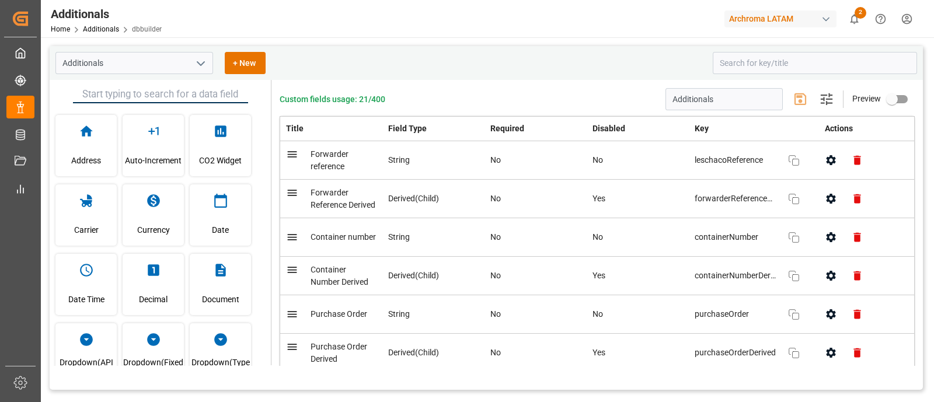
click at [200, 58] on icon "open menu" at bounding box center [201, 64] width 14 height 14
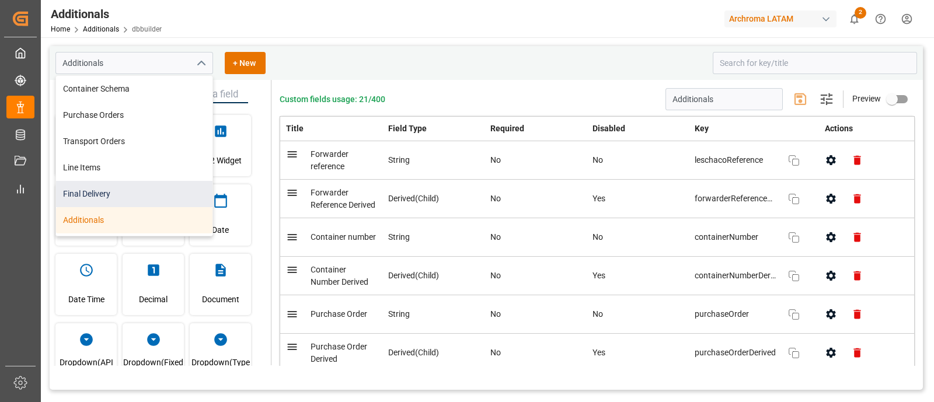
click at [152, 188] on div "Final Delivery" at bounding box center [134, 194] width 156 height 26
type input "Final Delivery"
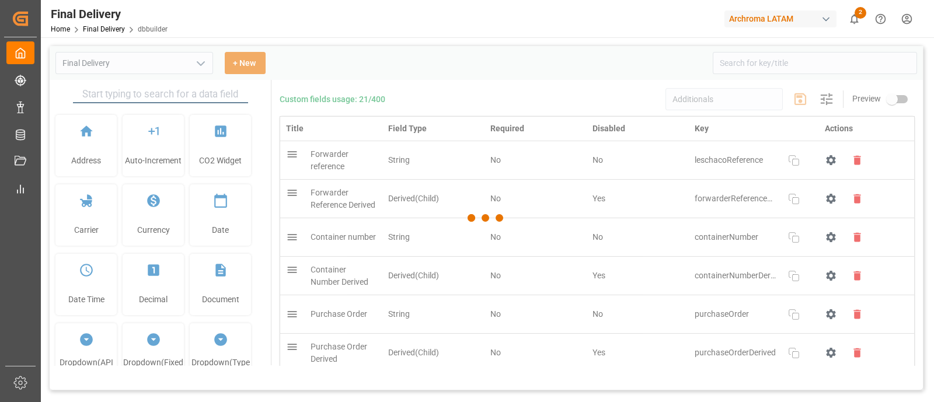
type input "Final Delivery"
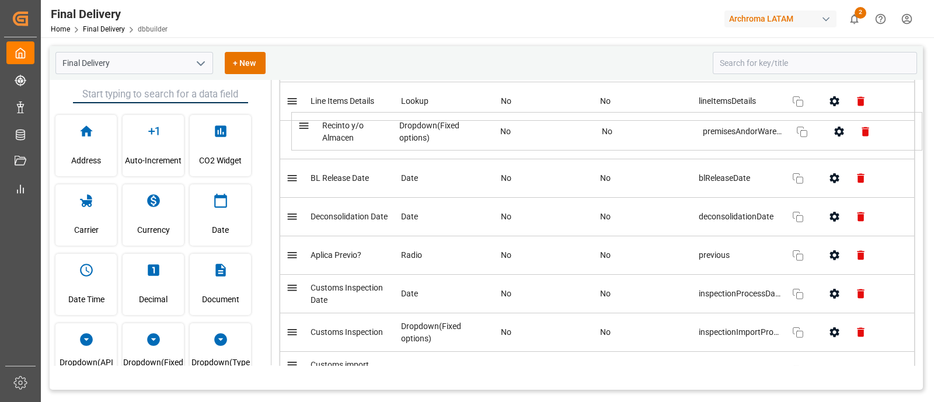
scroll to position [608, 0]
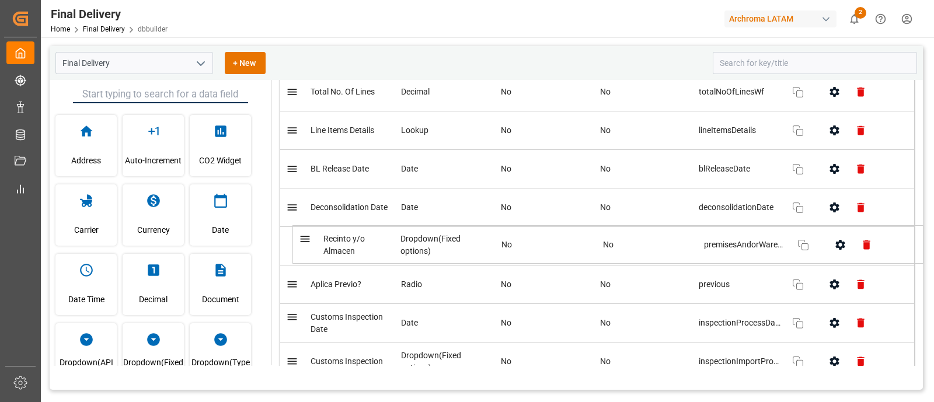
drag, startPoint x: 298, startPoint y: 289, endPoint x: 311, endPoint y: 237, distance: 53.5
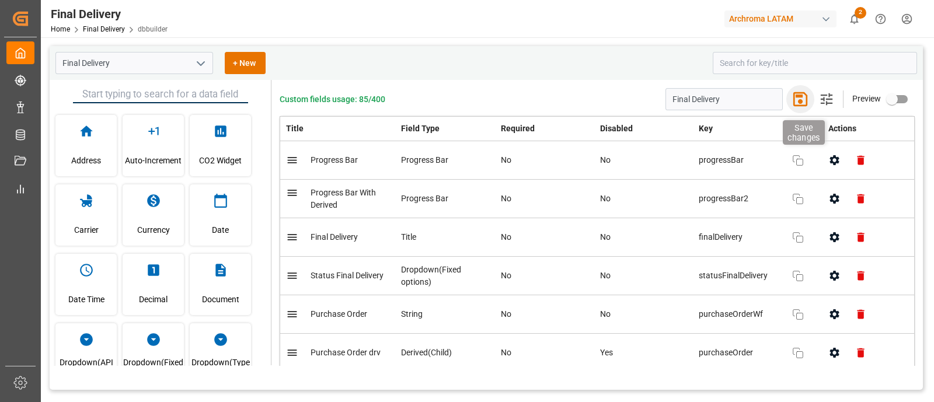
click at [797, 95] on icon "button" at bounding box center [800, 99] width 14 height 14
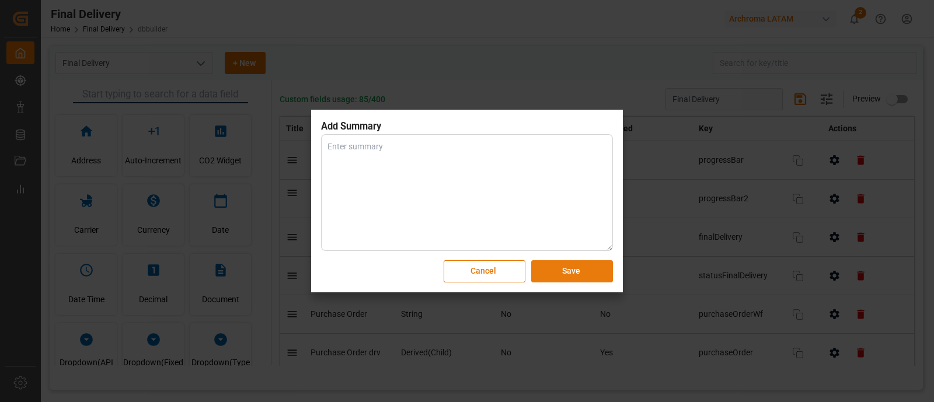
click at [577, 276] on button "Save" at bounding box center [572, 271] width 82 height 22
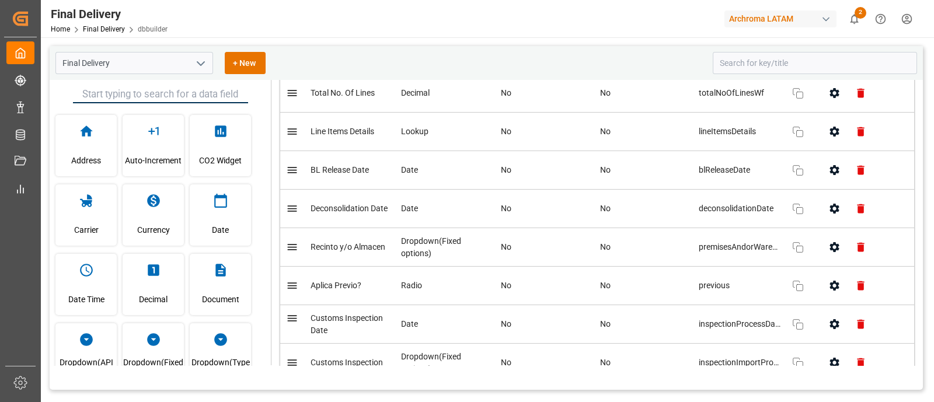
scroll to position [605, 0]
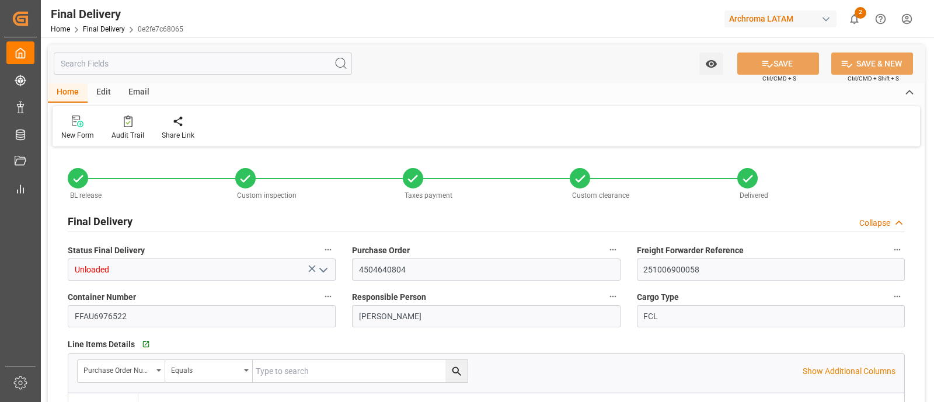
type input "-2"
type input "[DATE]"
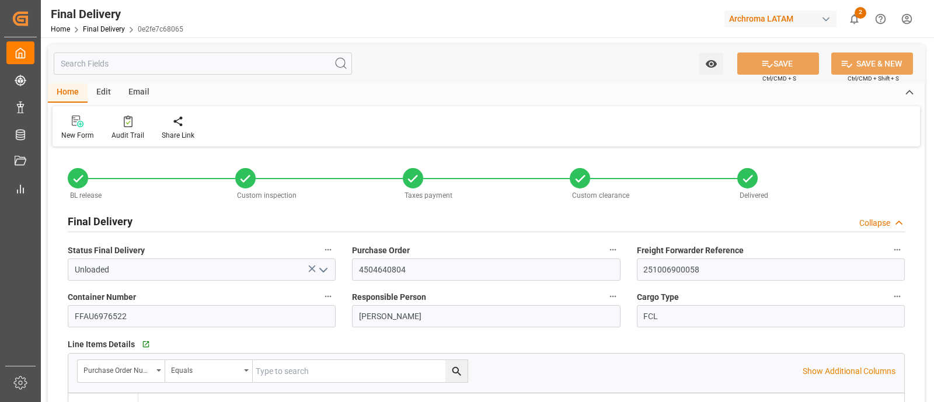
type input "[DATE]"
type input "[DATE] 15:30"
type input "[DATE] 19:30"
type input "[DATE]"
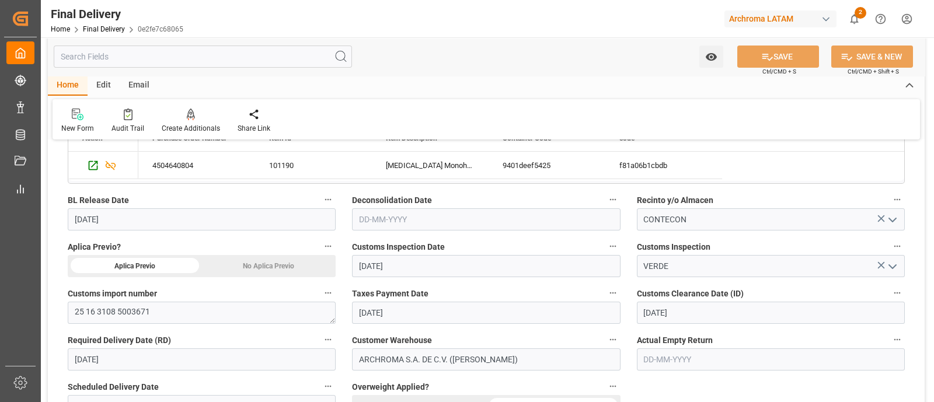
scroll to position [270, 0]
click at [113, 81] on div "Edit" at bounding box center [104, 86] width 32 height 20
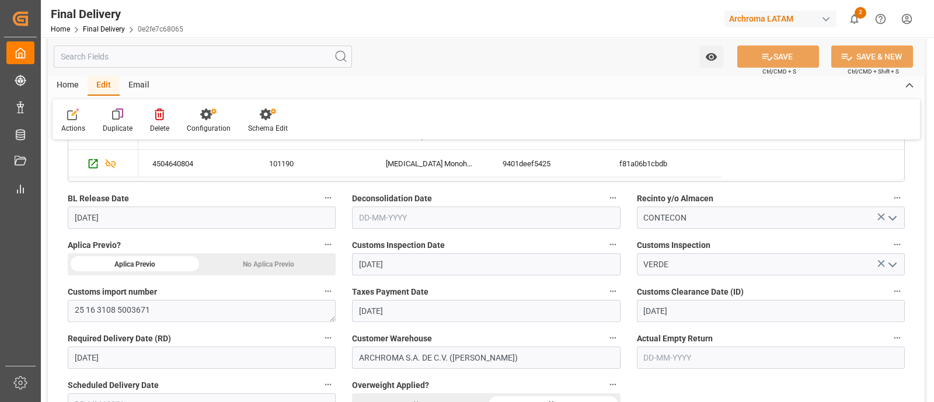
click at [68, 87] on div "Home" at bounding box center [68, 86] width 40 height 20
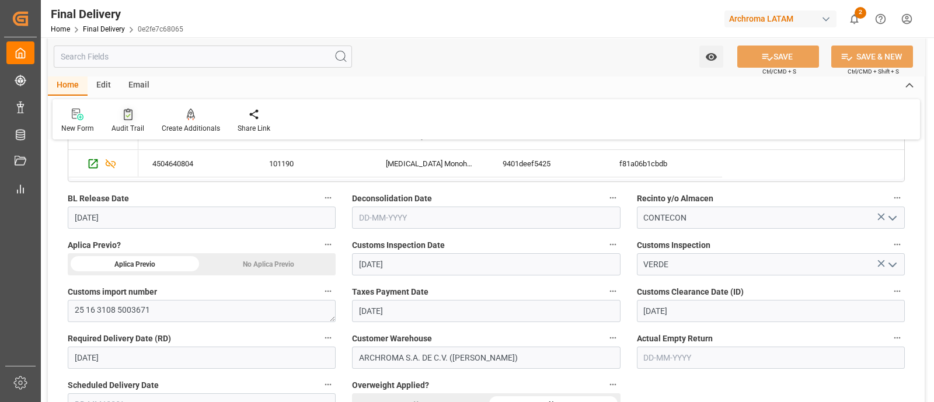
click at [124, 112] on icon at bounding box center [128, 115] width 9 height 12
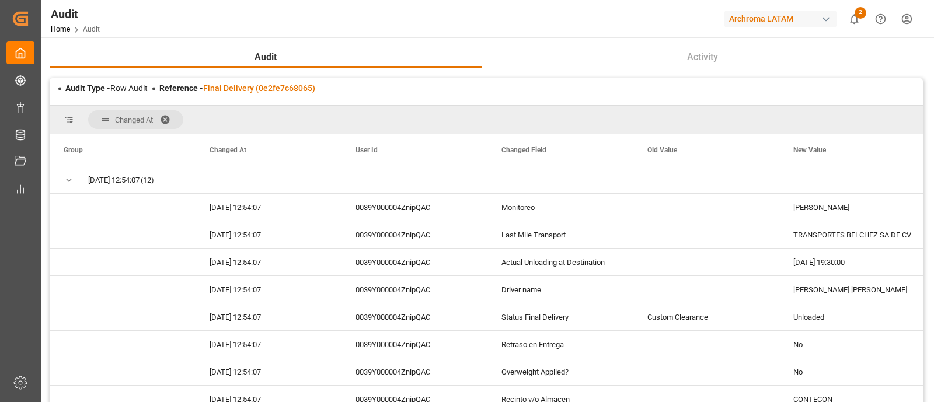
click at [165, 119] on span at bounding box center [169, 119] width 19 height 11
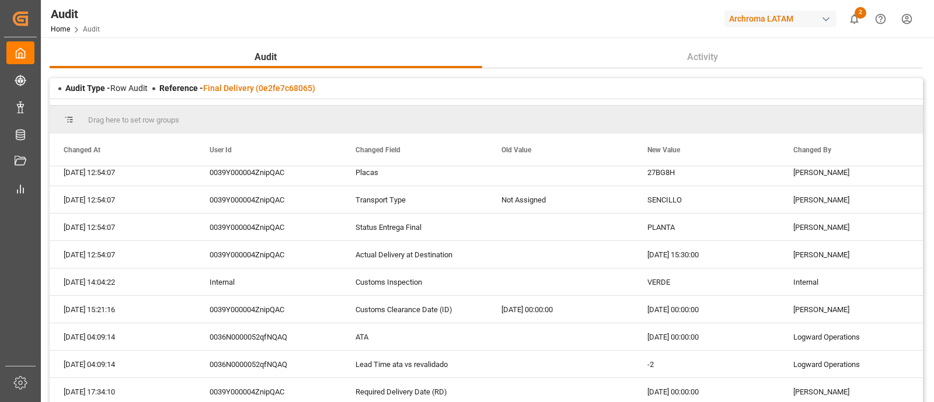
scroll to position [227, 0]
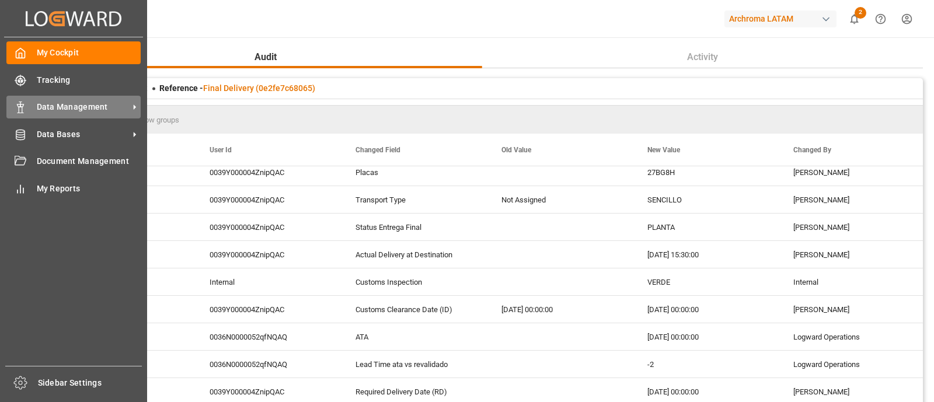
click at [77, 112] on span "Data Management" at bounding box center [83, 107] width 92 height 12
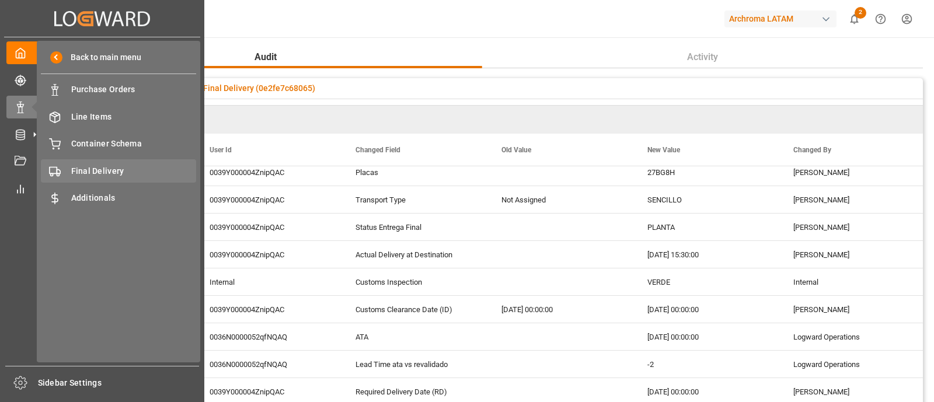
click at [123, 170] on span "Final Delivery" at bounding box center [134, 171] width 126 height 12
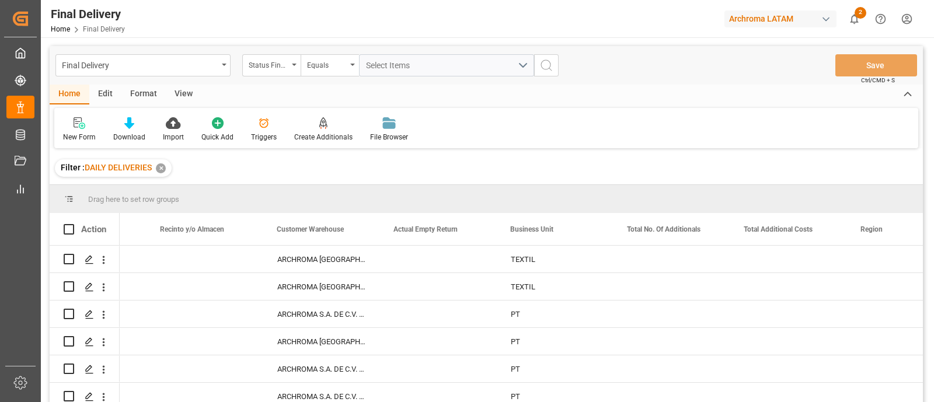
click at [161, 172] on div "✕" at bounding box center [161, 168] width 10 height 10
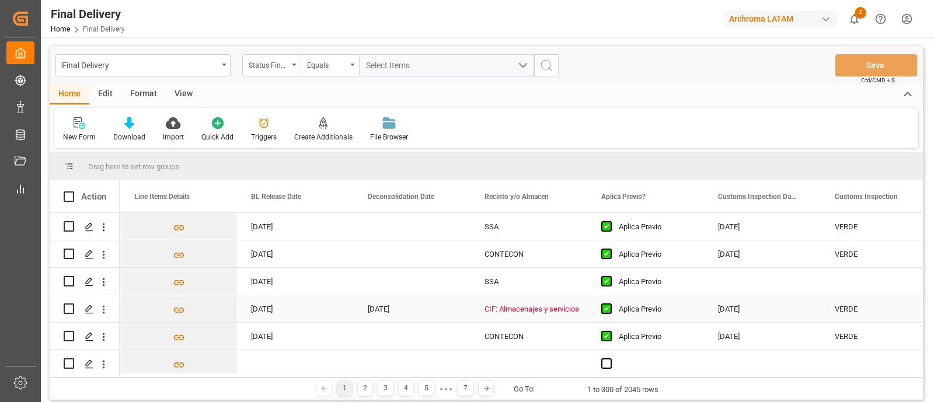
click at [524, 314] on div "CIF: Almacenajes y servicios" at bounding box center [529, 309] width 89 height 27
click at [567, 318] on icon "open menu" at bounding box center [566, 316] width 14 height 14
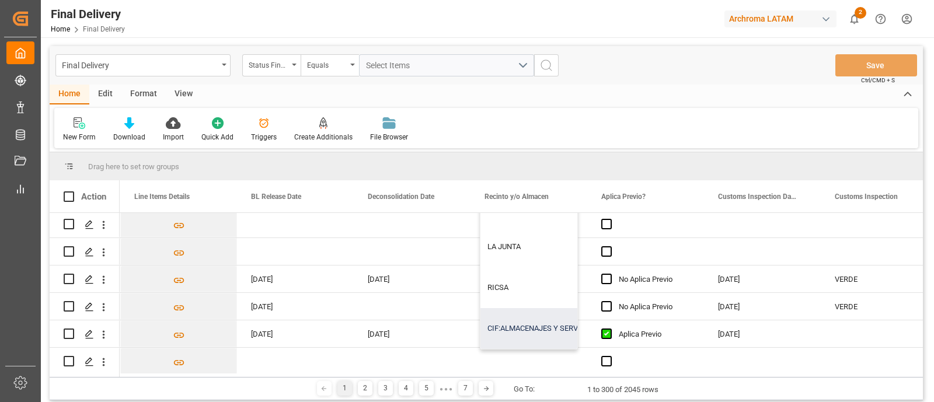
click at [537, 318] on div "CIF:ALMACENAJES Y SERVICIOS" at bounding box center [542, 328] width 124 height 41
type input "CIF:ALMACENAJES Y SERVICIOS"
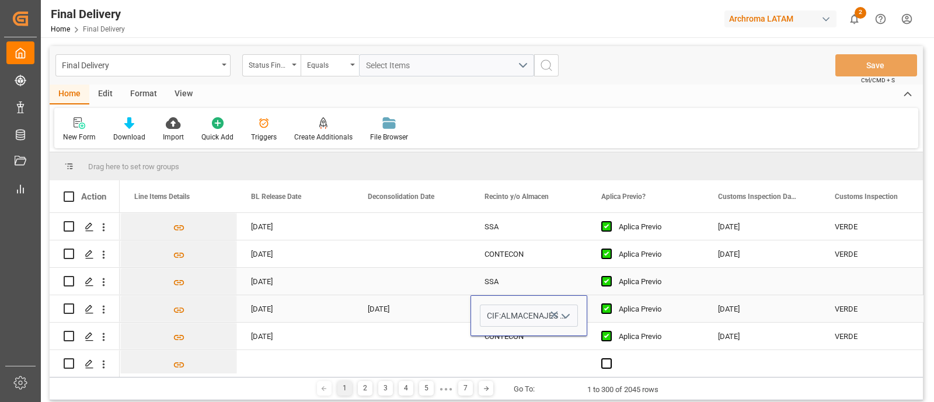
click at [563, 270] on div "SSA" at bounding box center [529, 282] width 89 height 27
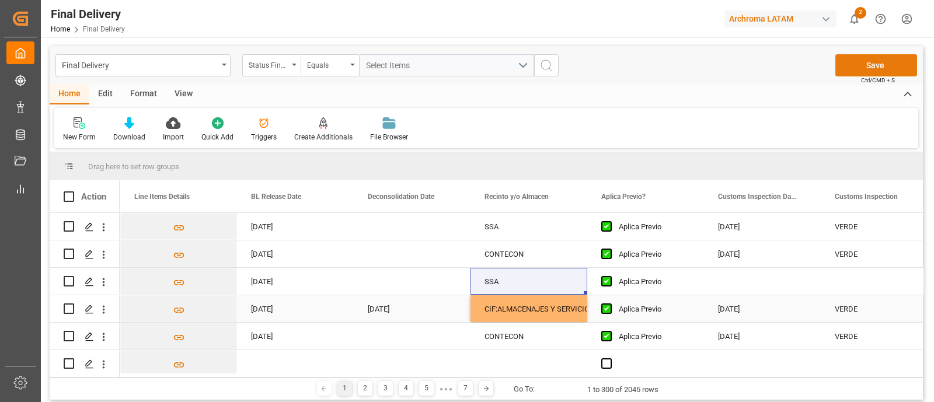
click at [848, 73] on button "Save" at bounding box center [876, 65] width 82 height 22
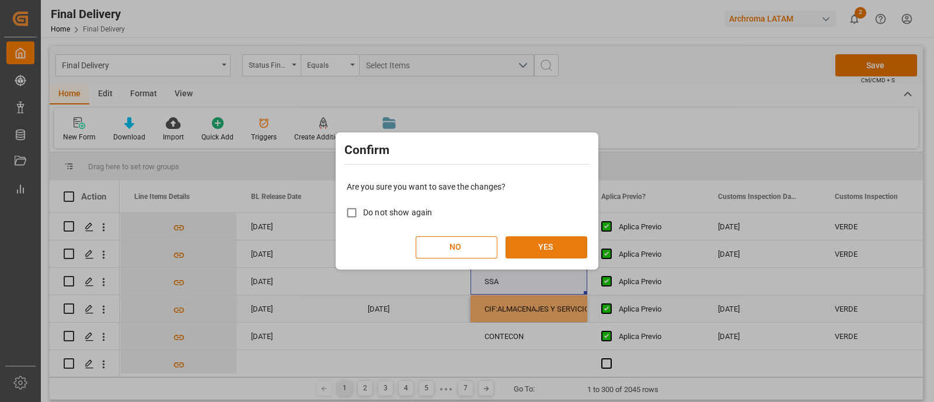
click at [527, 255] on button "YES" at bounding box center [547, 247] width 82 height 22
